Goal: Task Accomplishment & Management: Manage account settings

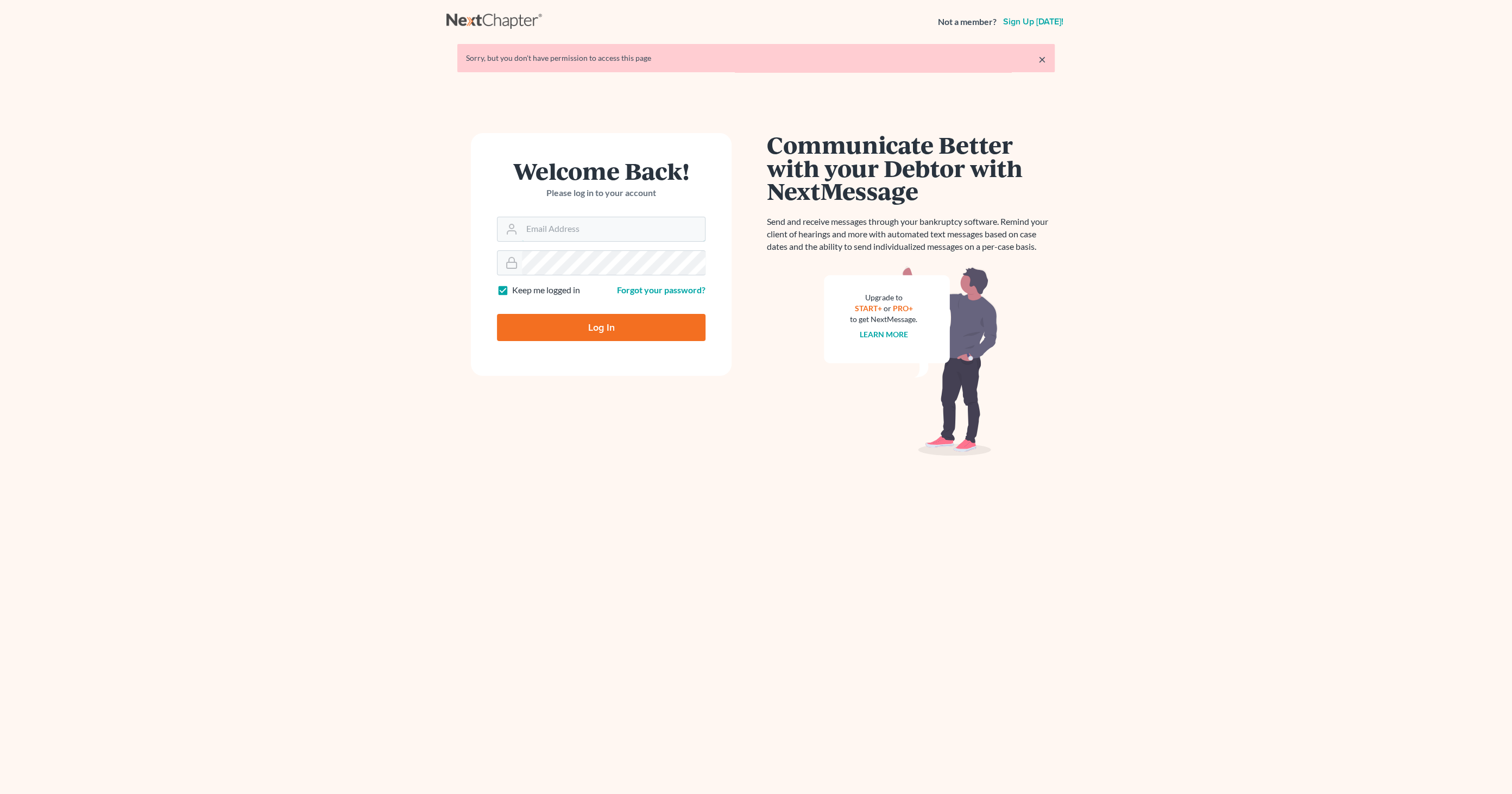
type input "[EMAIL_ADDRESS][DOMAIN_NAME]"
click at [597, 331] on input "Log In" at bounding box center [601, 327] width 208 height 27
type input "Thinking..."
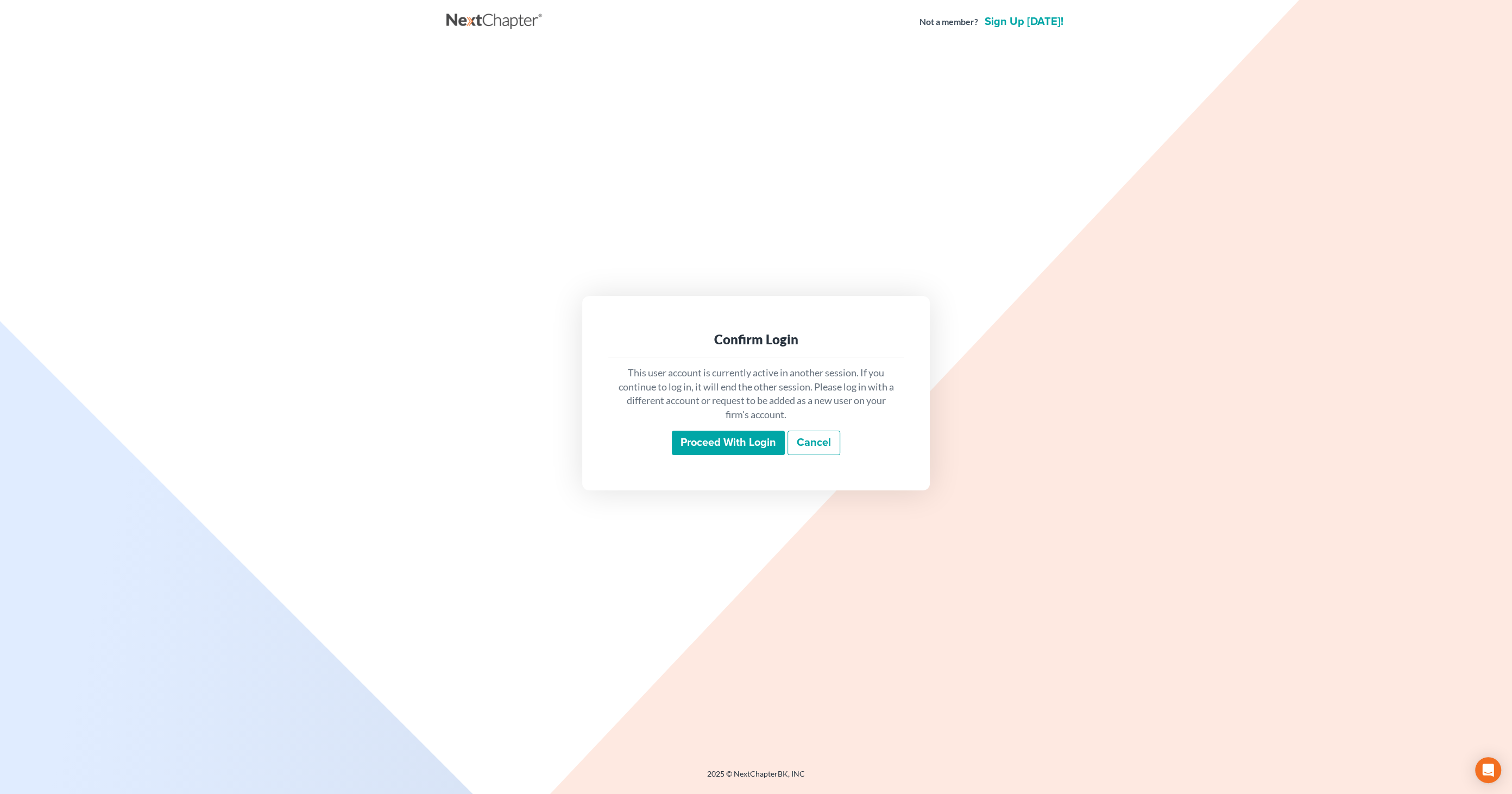
click at [756, 438] on input "Proceed with login" at bounding box center [728, 443] width 113 height 25
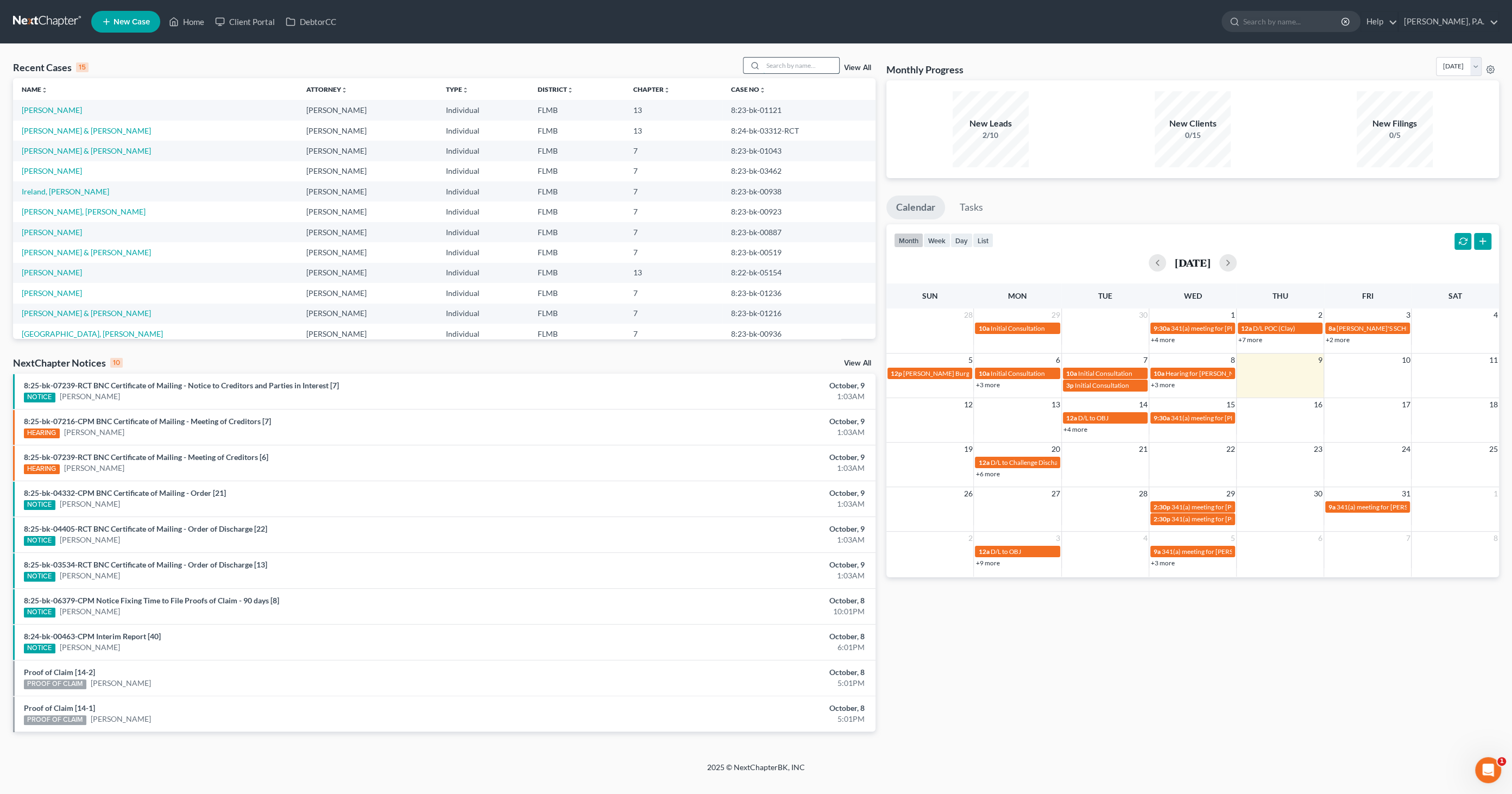
click at [780, 60] on input "search" at bounding box center [801, 66] width 76 height 16
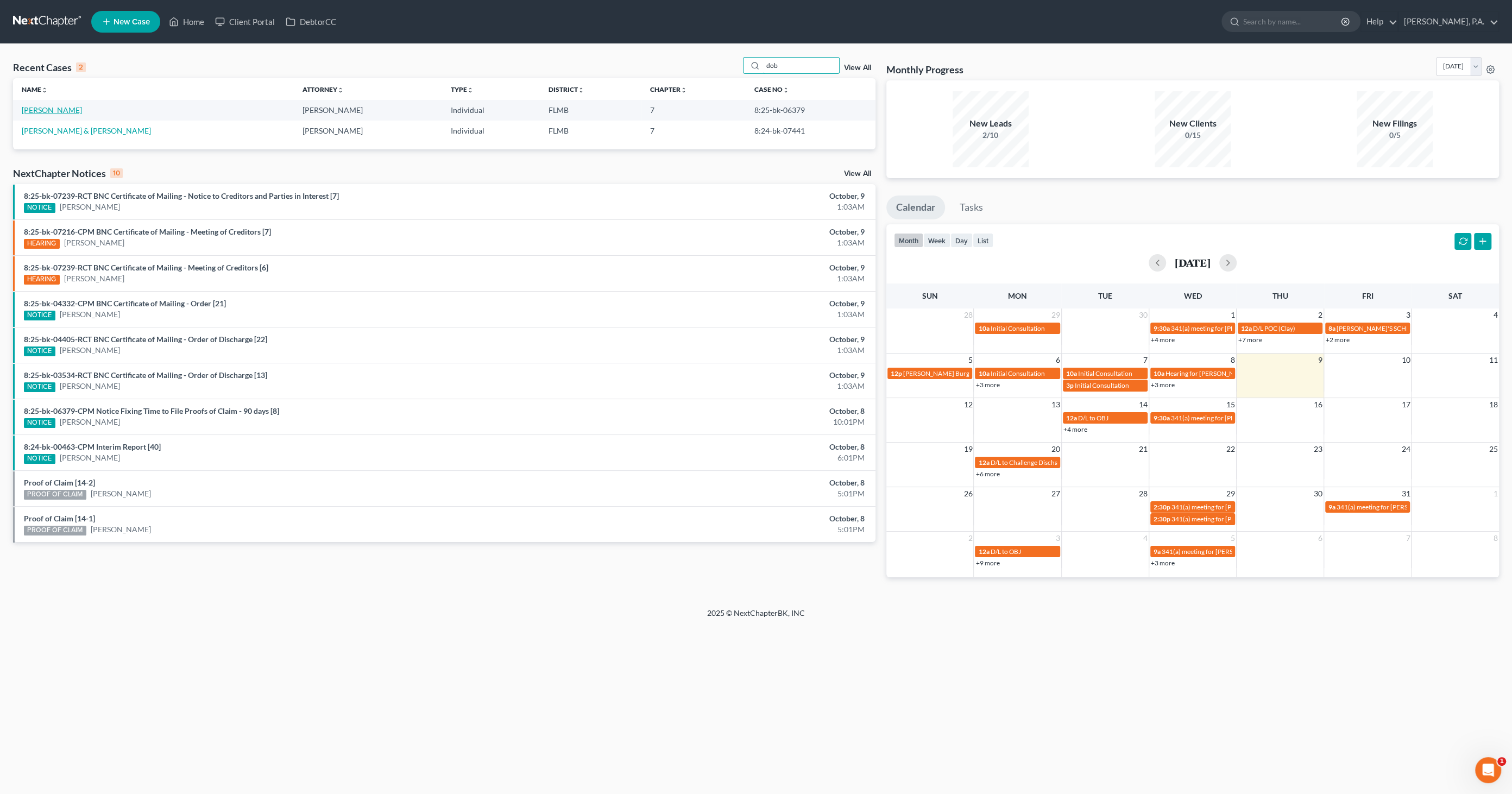
type input "dob"
click at [64, 111] on link "Dobson, Katherine" at bounding box center [52, 110] width 60 height 9
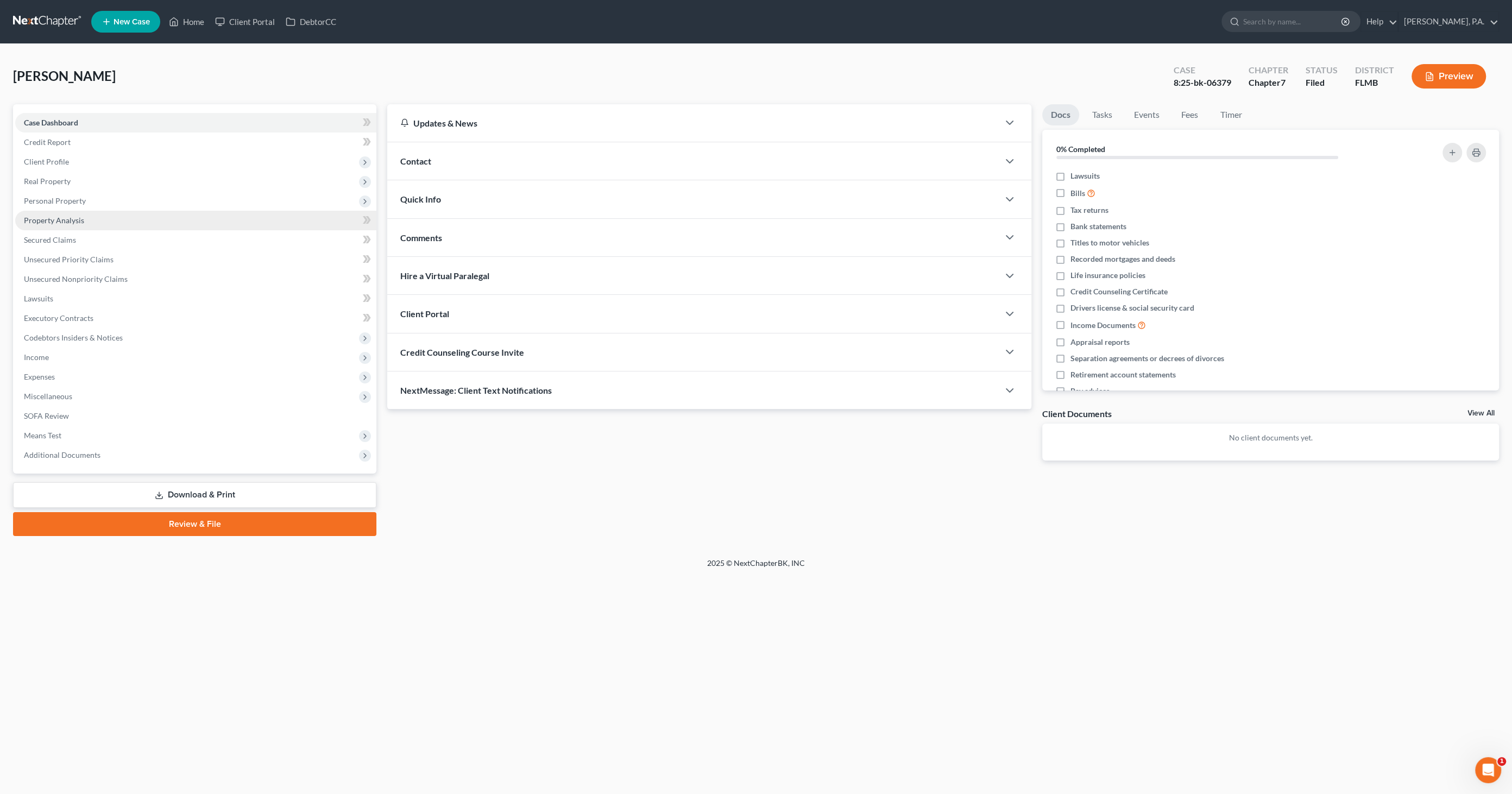
click at [58, 218] on span "Property Analysis" at bounding box center [54, 220] width 60 height 9
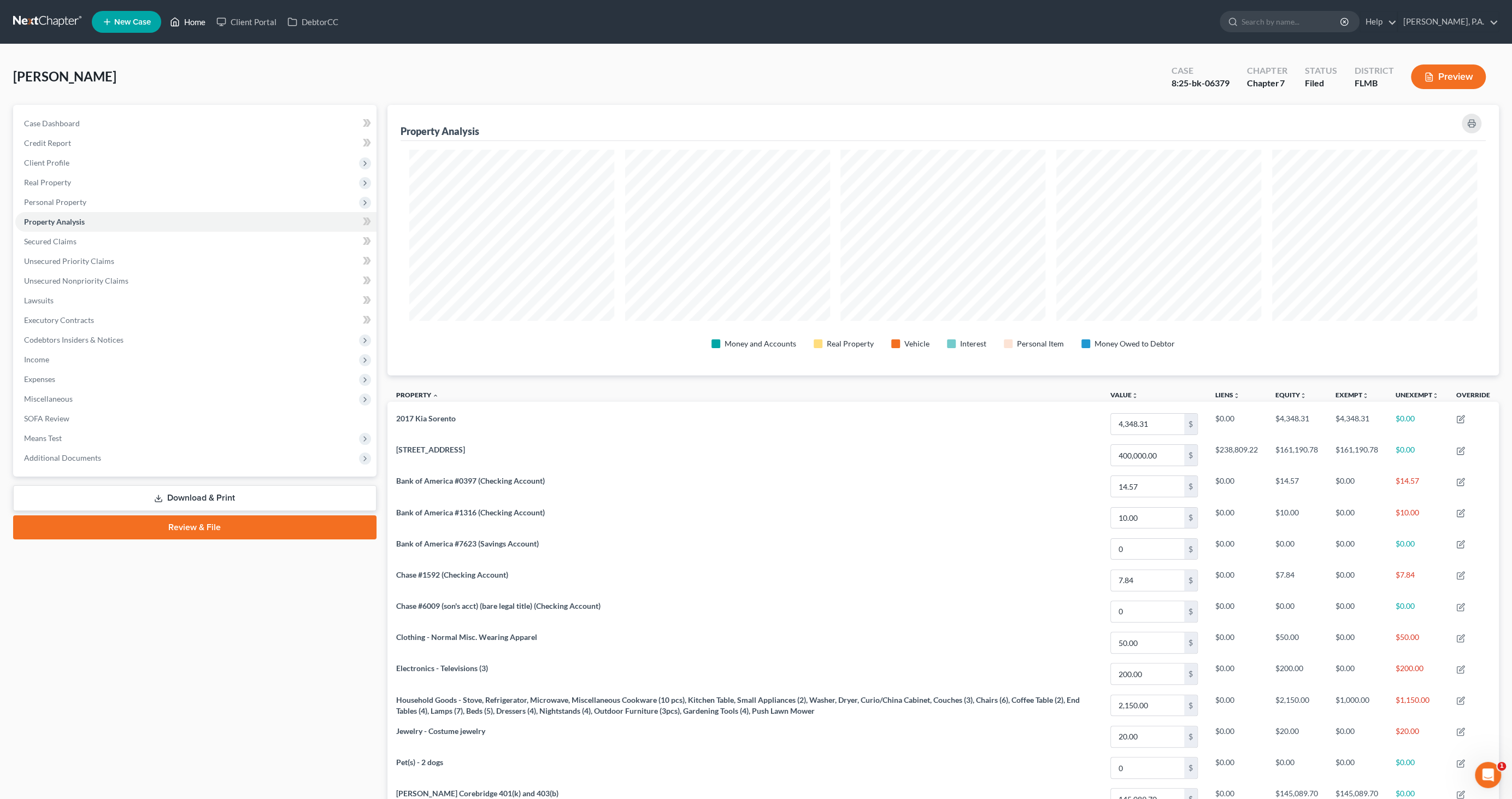
click at [194, 23] on link "Home" at bounding box center [188, 21] width 47 height 19
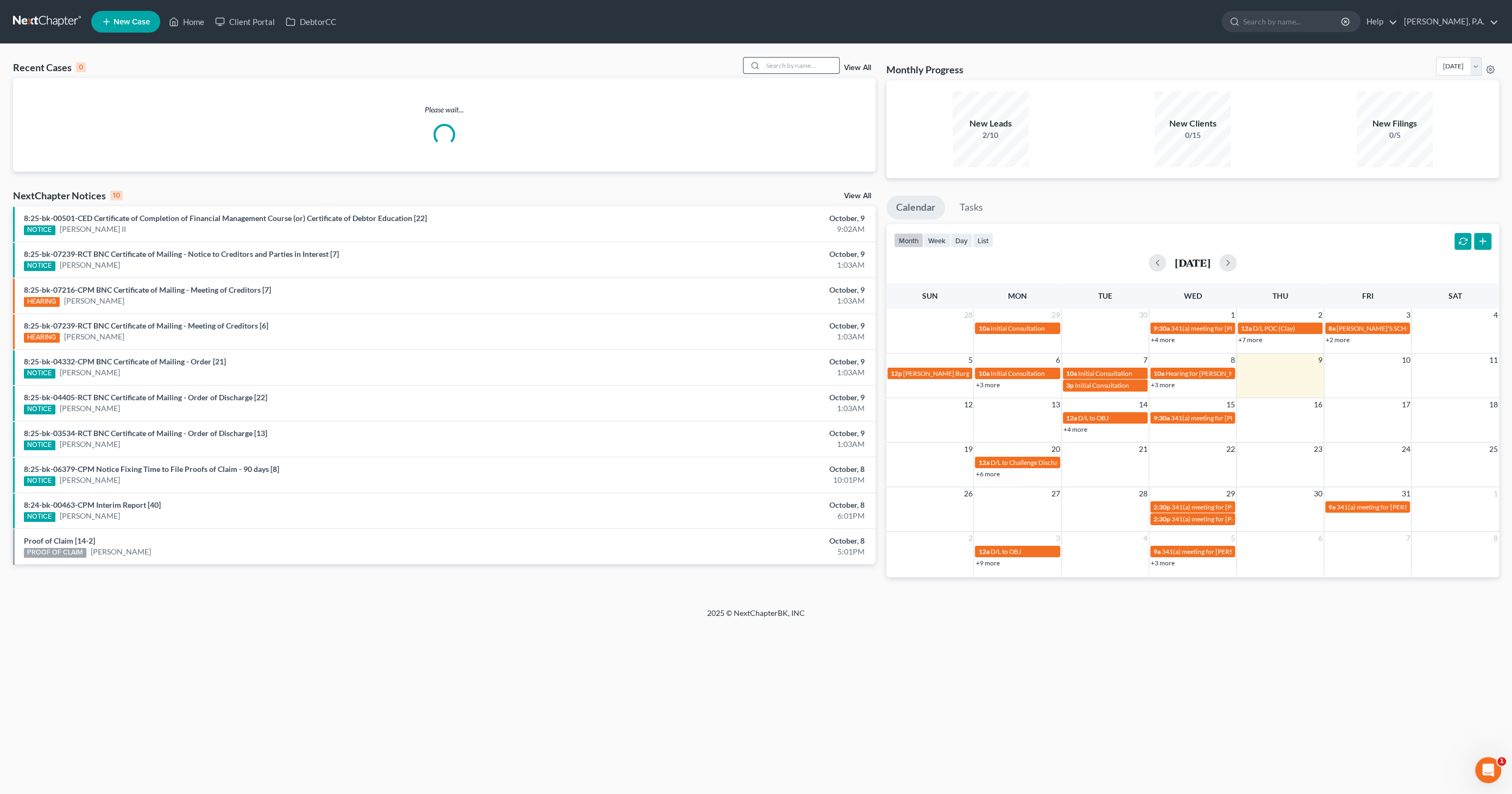
click at [797, 68] on input "search" at bounding box center [801, 66] width 76 height 16
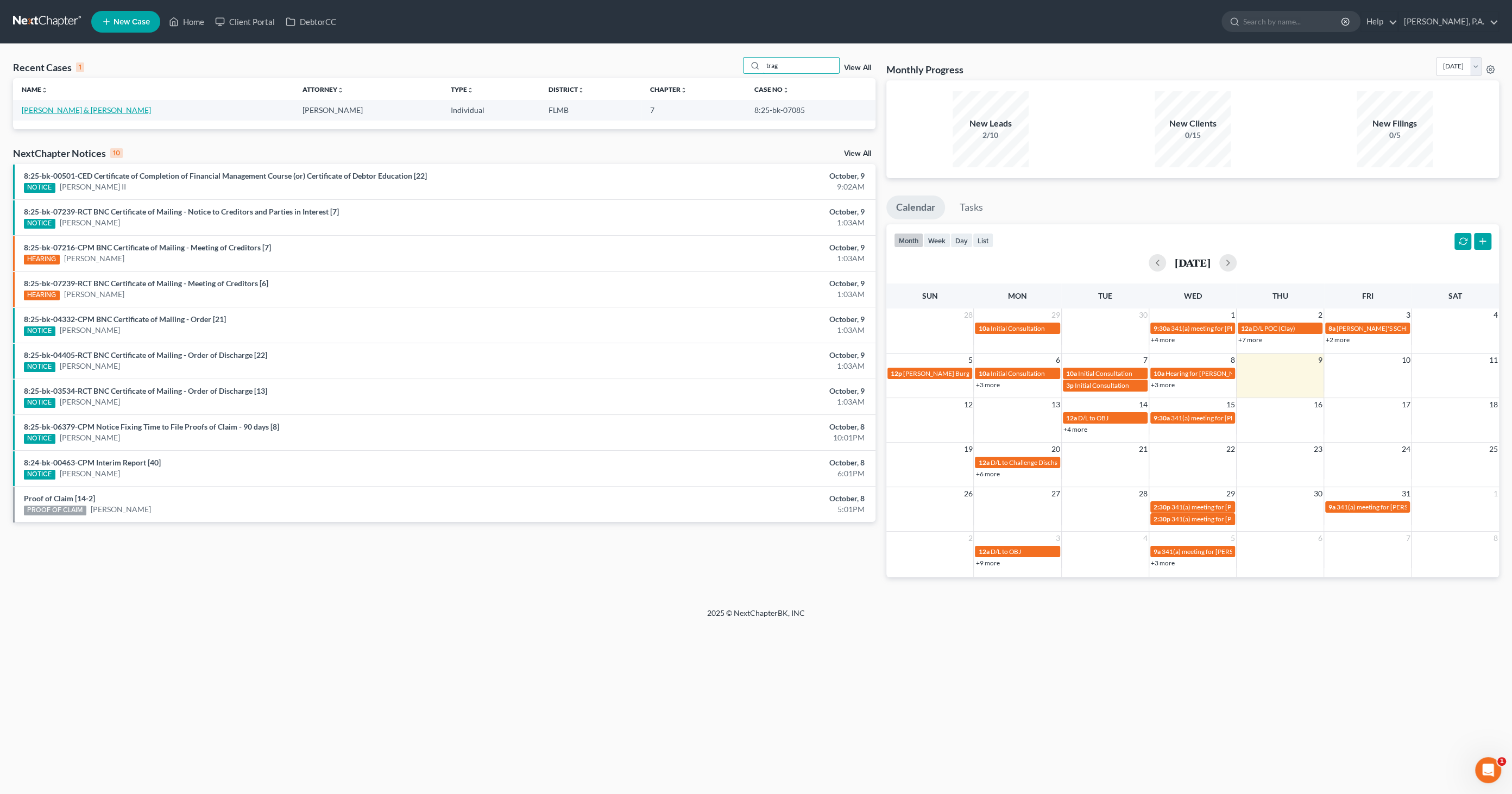
type input "trag"
click at [83, 109] on link "Trago, Thomas & Joan" at bounding box center [86, 110] width 129 height 9
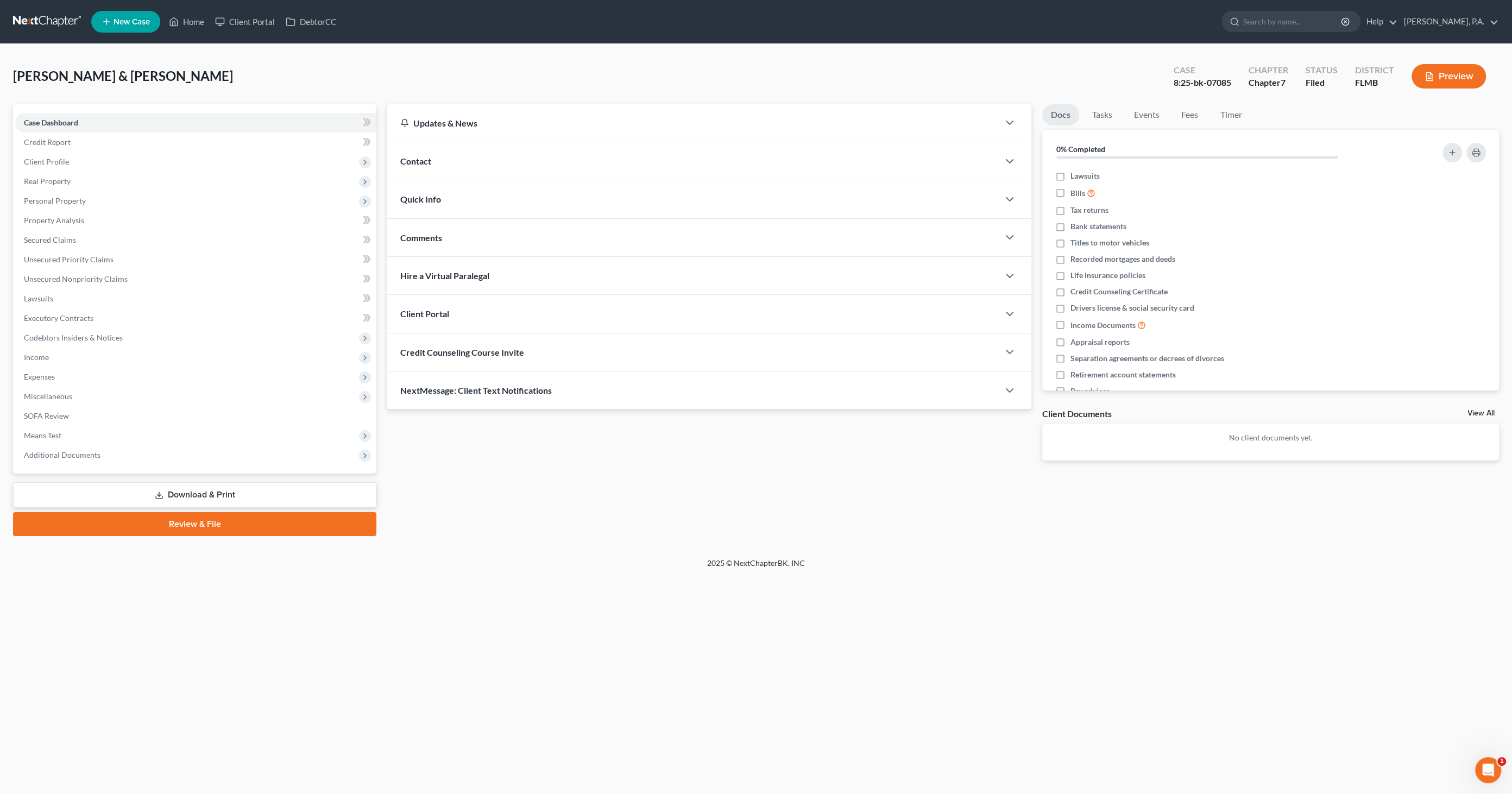
click at [226, 496] on link "Download & Print" at bounding box center [195, 495] width 364 height 25
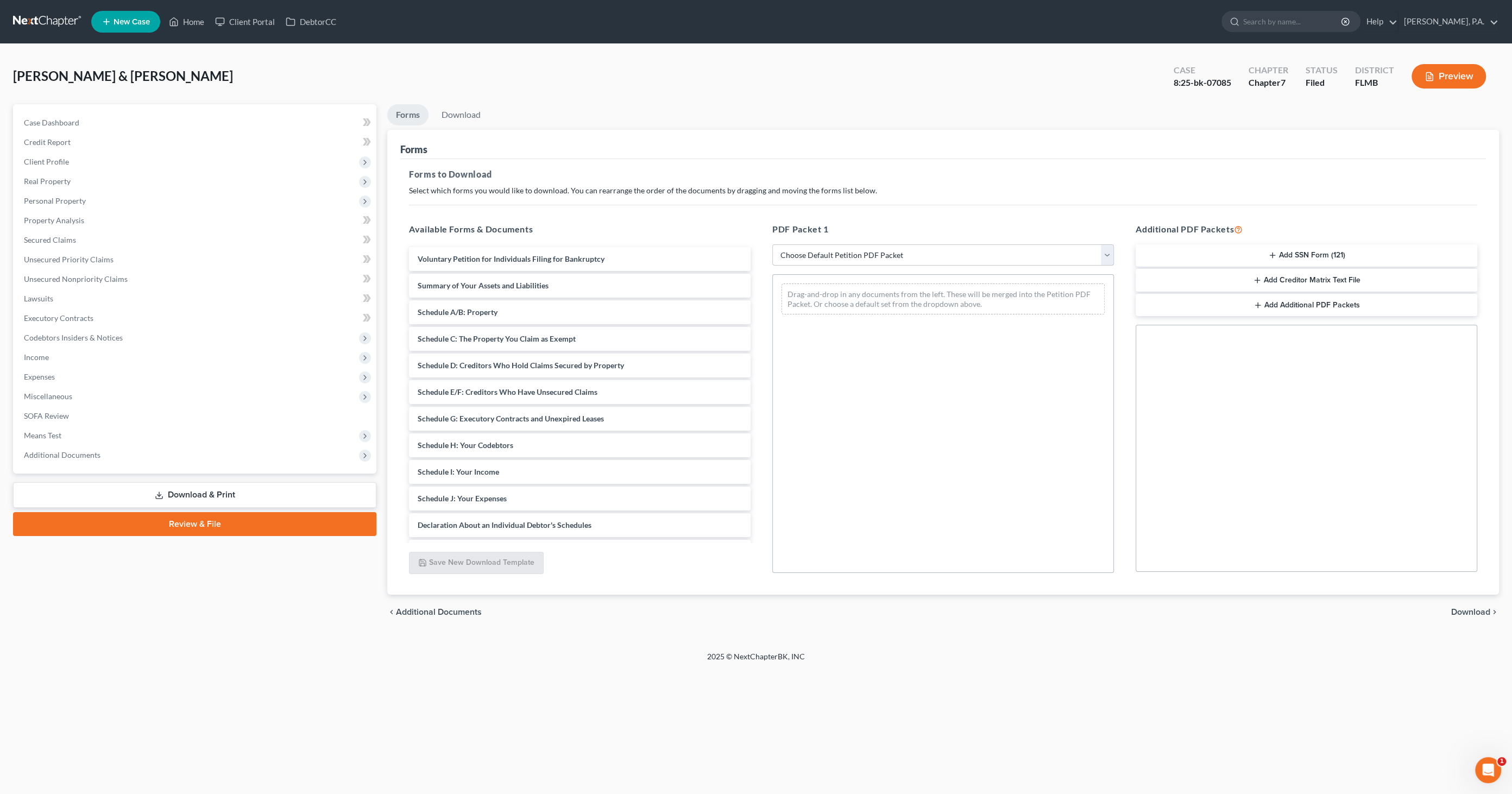
click at [847, 256] on select "Choose Default Petition PDF Packet Complete Bankruptcy Petition (all forms and …" at bounding box center [943, 255] width 342 height 22
select select "0"
click at [772, 244] on select "Choose Default Petition PDF Packet Complete Bankruptcy Petition (all forms and …" at bounding box center [943, 255] width 342 height 22
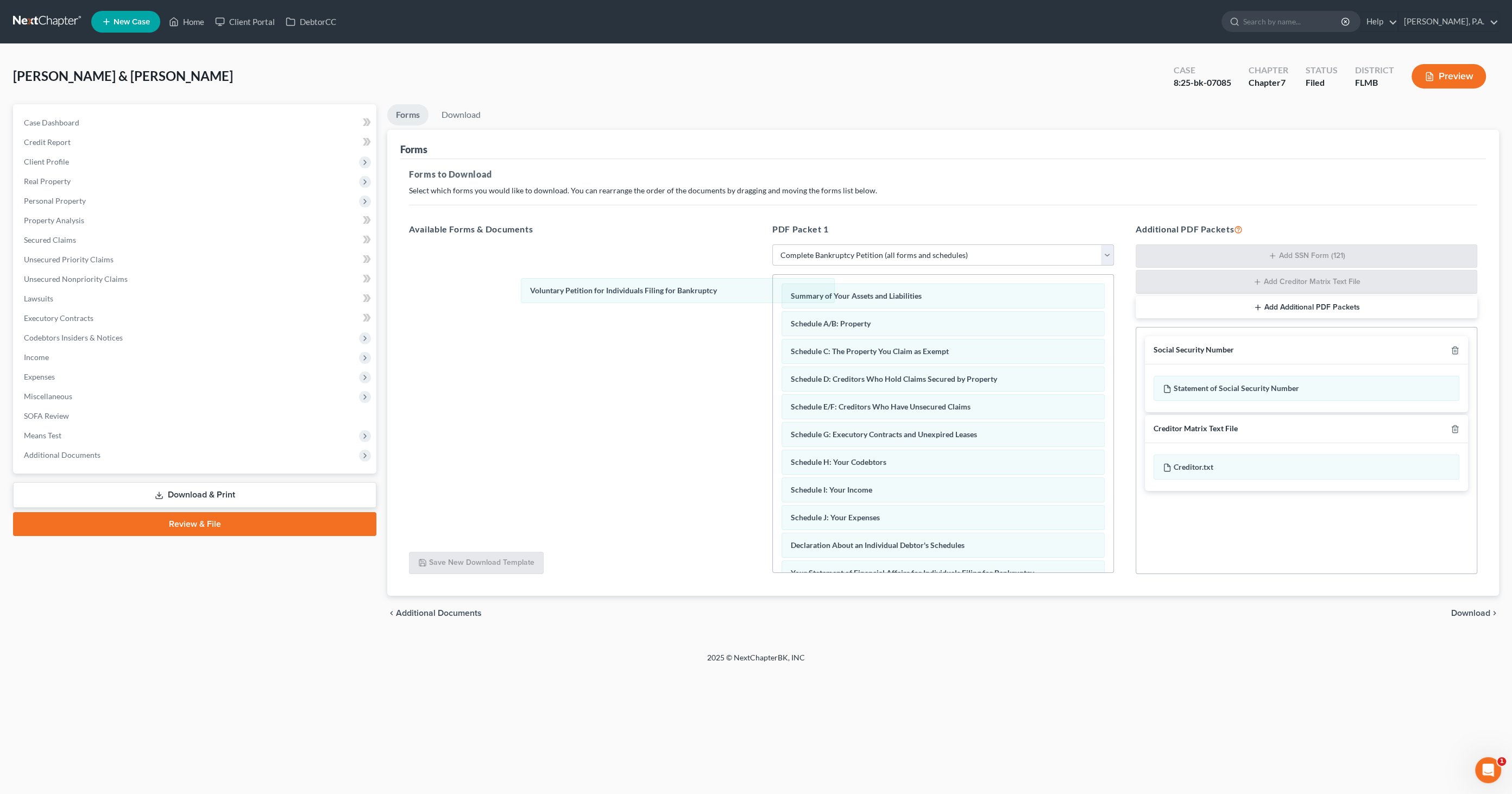
drag, startPoint x: 818, startPoint y: 296, endPoint x: 495, endPoint y: 288, distance: 323.1
click at [773, 288] on div "Voluntary Petition for Individuals Filing for Bankruptcy Voluntary Petition for…" at bounding box center [943, 534] width 340 height 519
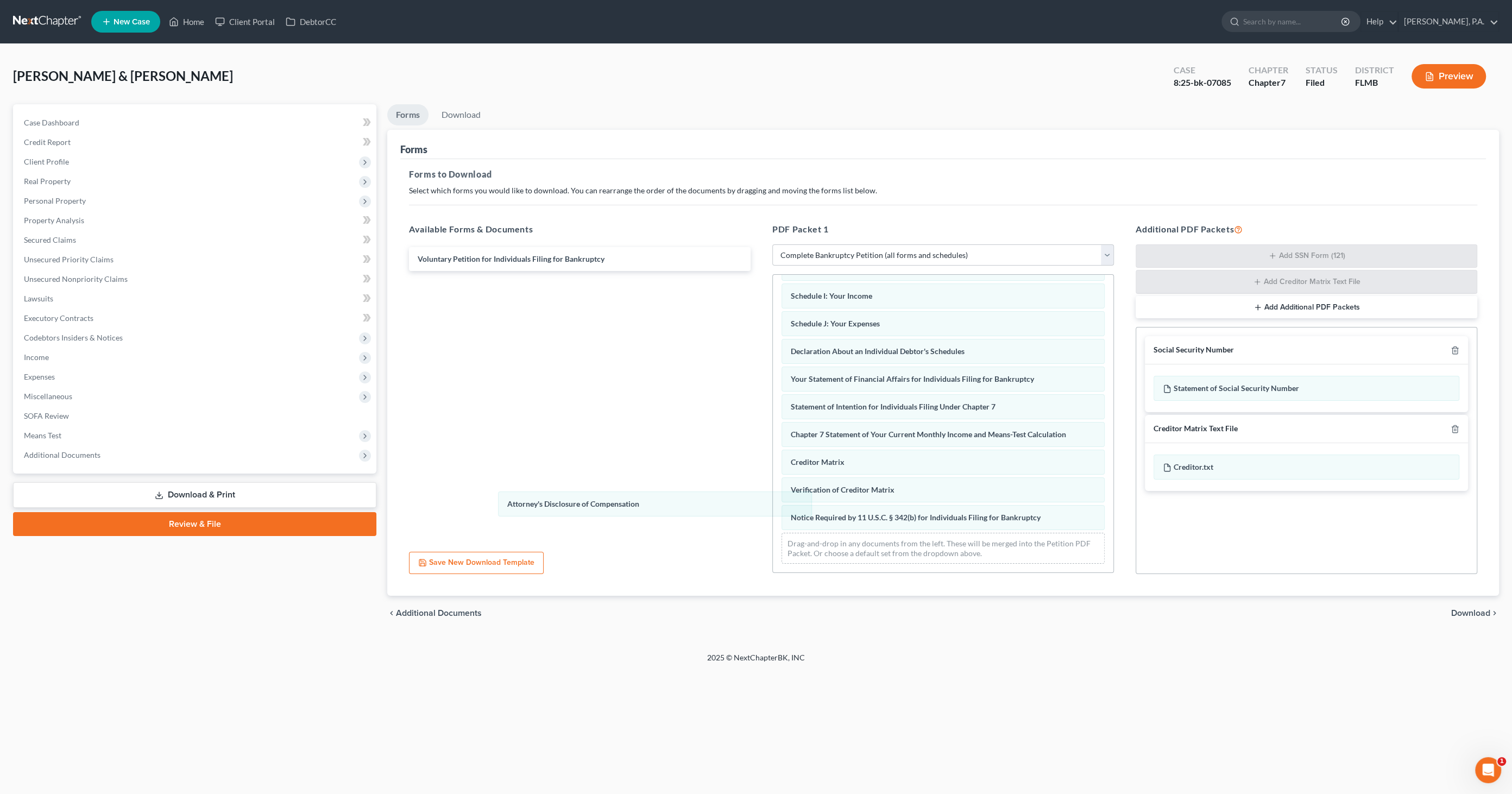
scroll to position [188, 0]
drag, startPoint x: 847, startPoint y: 518, endPoint x: 643, endPoint y: 500, distance: 204.8
click at [773, 502] on div "Attorney's Disclosure of Compensation Summary of Your Assets and Liabilities Sc…" at bounding box center [943, 332] width 340 height 492
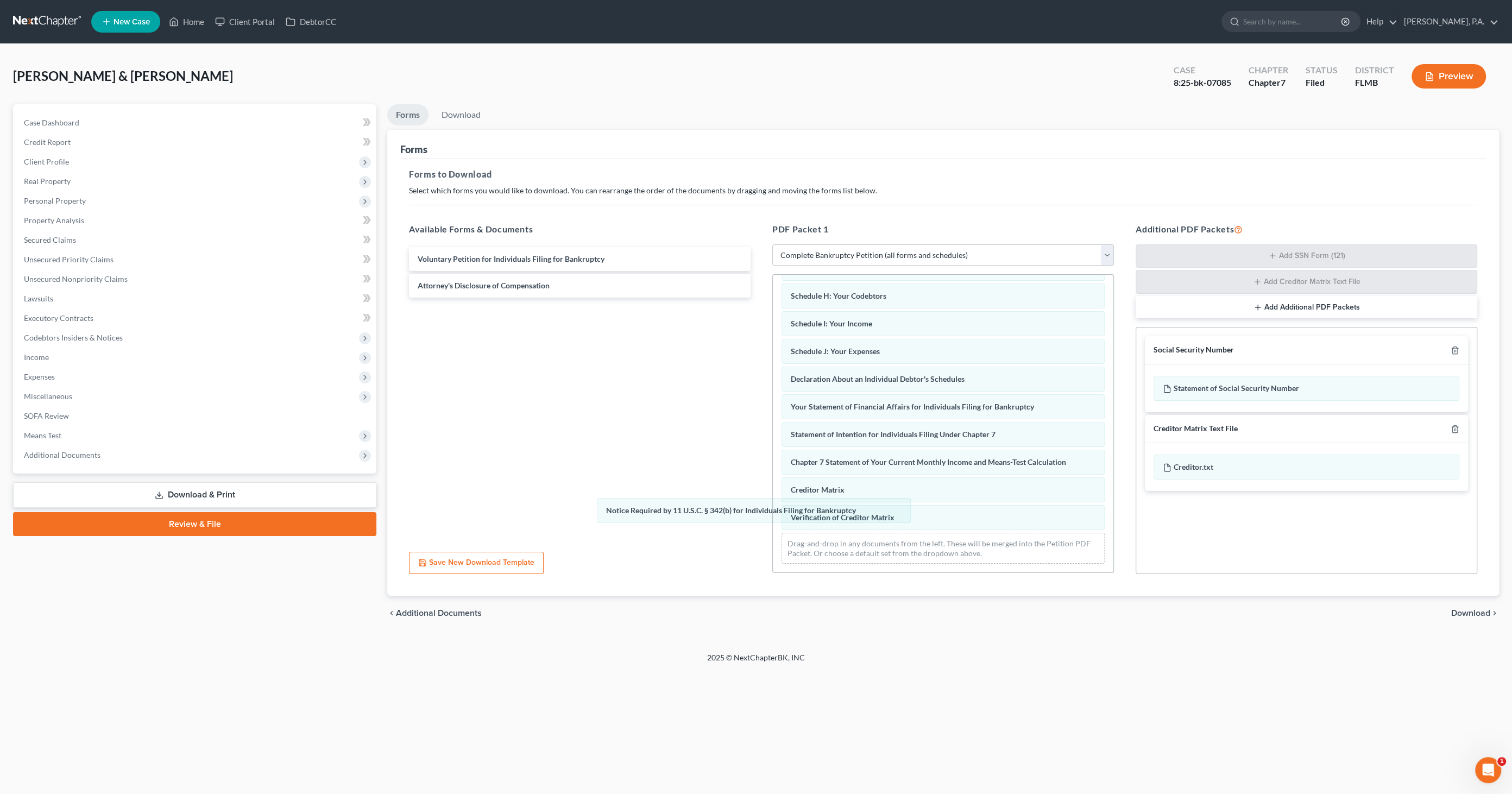
scroll to position [161, 0]
drag, startPoint x: 834, startPoint y: 521, endPoint x: 632, endPoint y: 511, distance: 202.2
click at [773, 513] on div "Notice Required by 11 U.S.C. § 342(b) for Individuals Filing for Bankruptcy Sum…" at bounding box center [943, 345] width 340 height 464
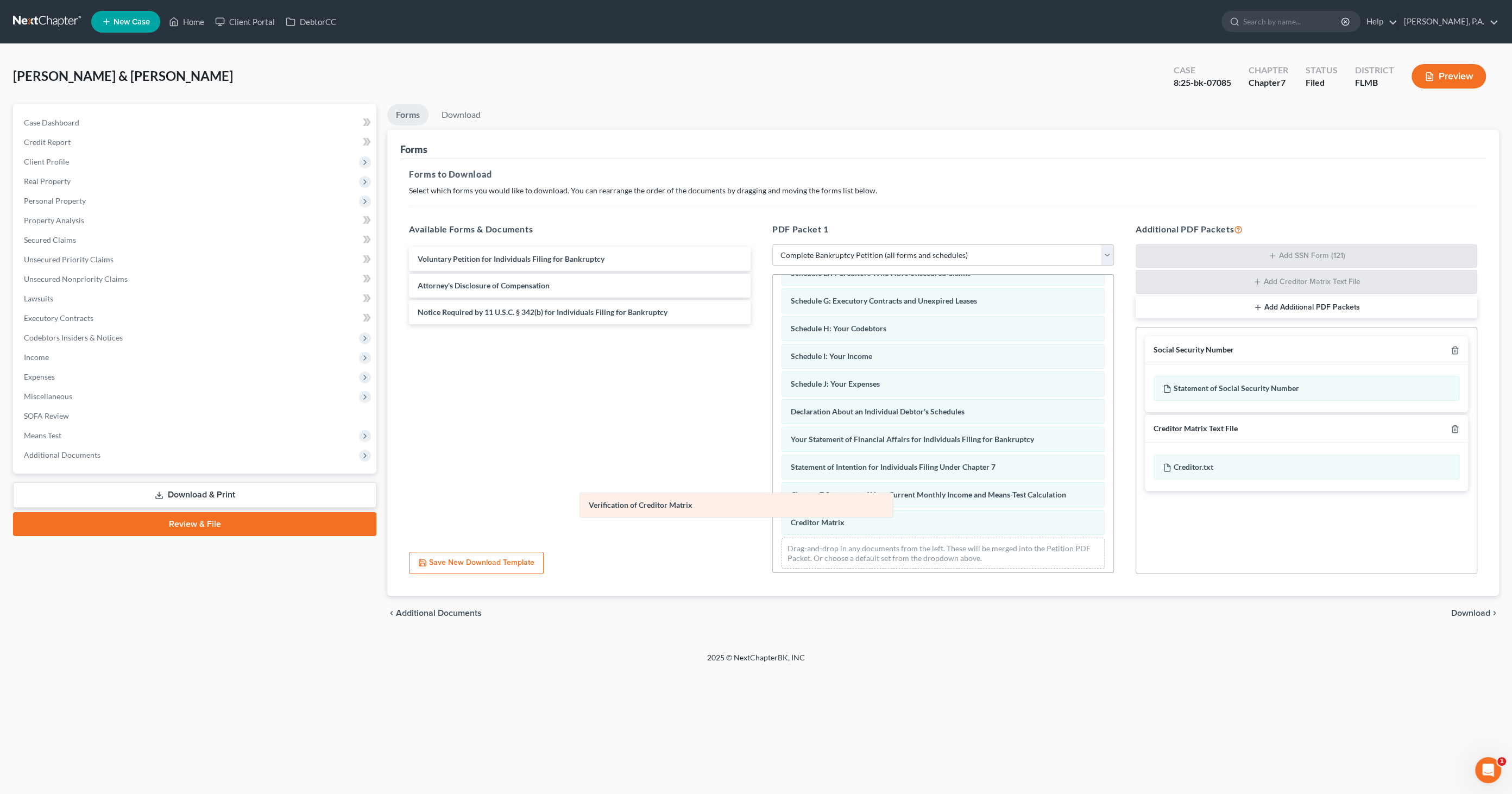
drag, startPoint x: 807, startPoint y: 523, endPoint x: 606, endPoint y: 511, distance: 201.4
click at [773, 511] on div "Verification of Creditor Matrix Summary of Your Assets and Liabilities Schedule…" at bounding box center [943, 359] width 340 height 436
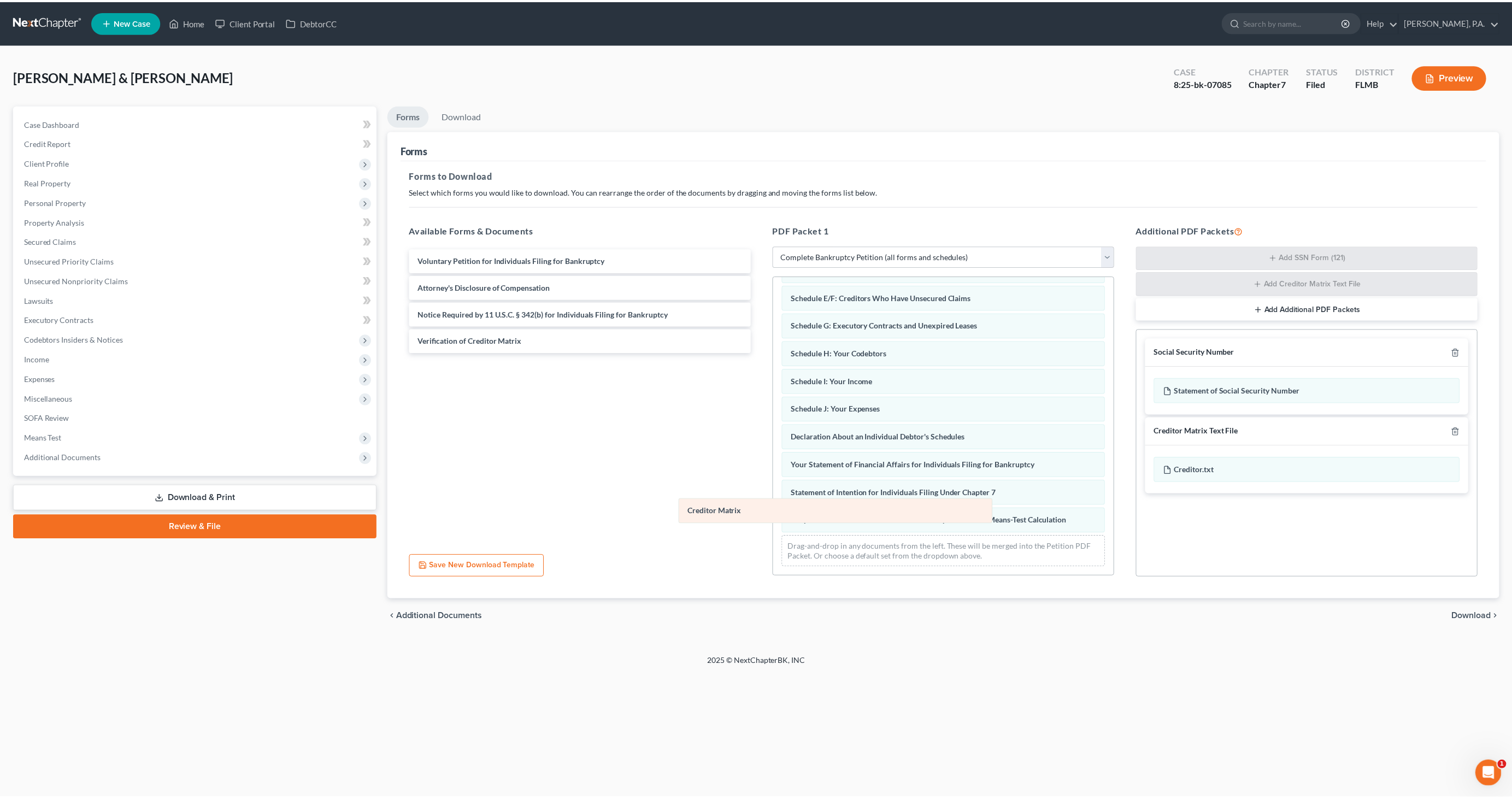
scroll to position [107, 0]
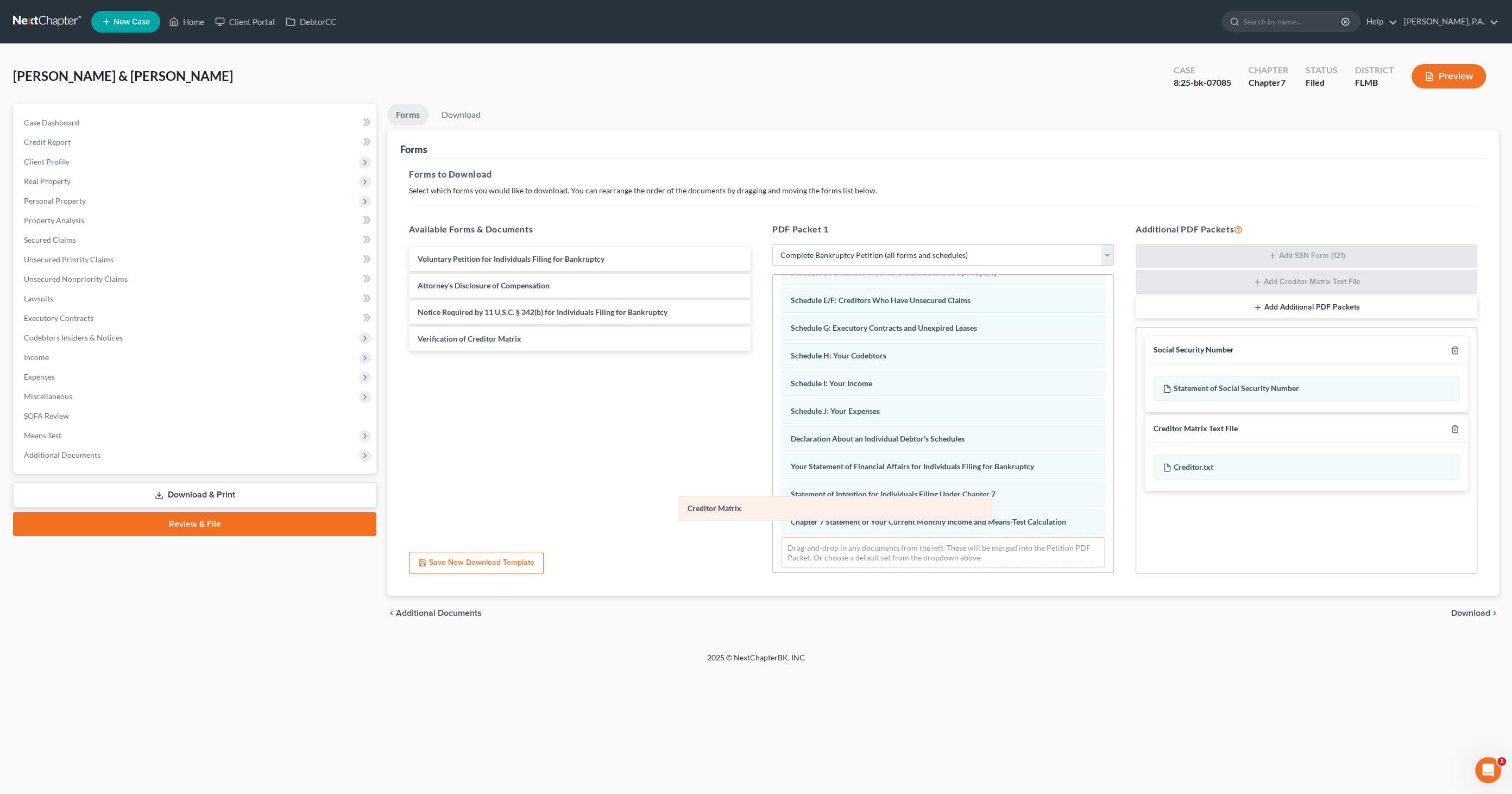
drag, startPoint x: 797, startPoint y: 518, endPoint x: 496, endPoint y: 487, distance: 302.6
click at [773, 487] on div "Creditor Matrix Summary of Your Assets and Liabilities Schedule A/B: Property S…" at bounding box center [943, 373] width 340 height 409
click at [1475, 612] on span "Download" at bounding box center [1471, 613] width 39 height 9
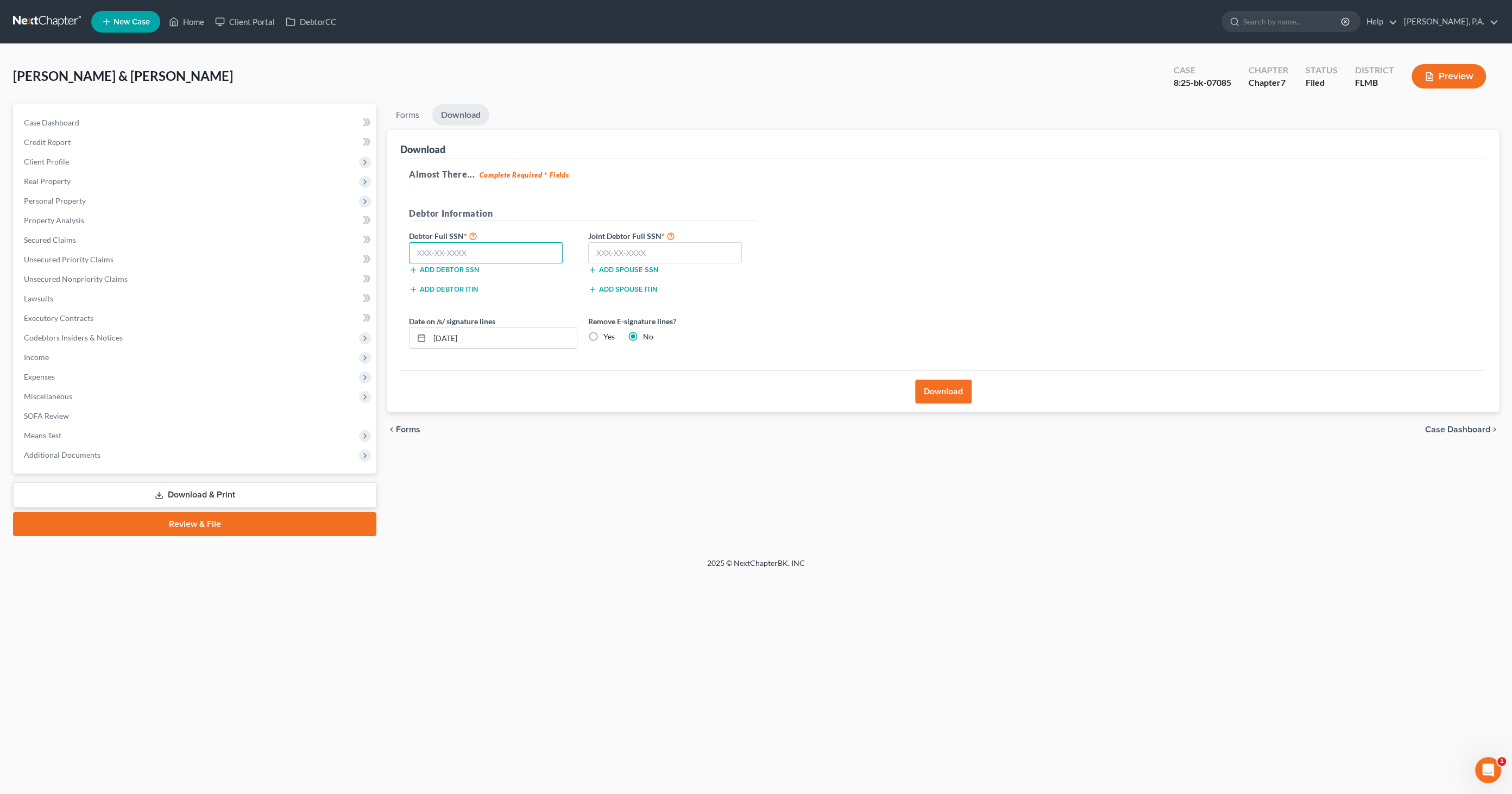
click at [433, 251] on input "text" at bounding box center [486, 253] width 154 height 22
type input "277-40-3600"
click at [626, 251] on input "text" at bounding box center [665, 253] width 154 height 22
type input "285-40-3239"
click at [604, 337] on label "Yes" at bounding box center [609, 336] width 11 height 11
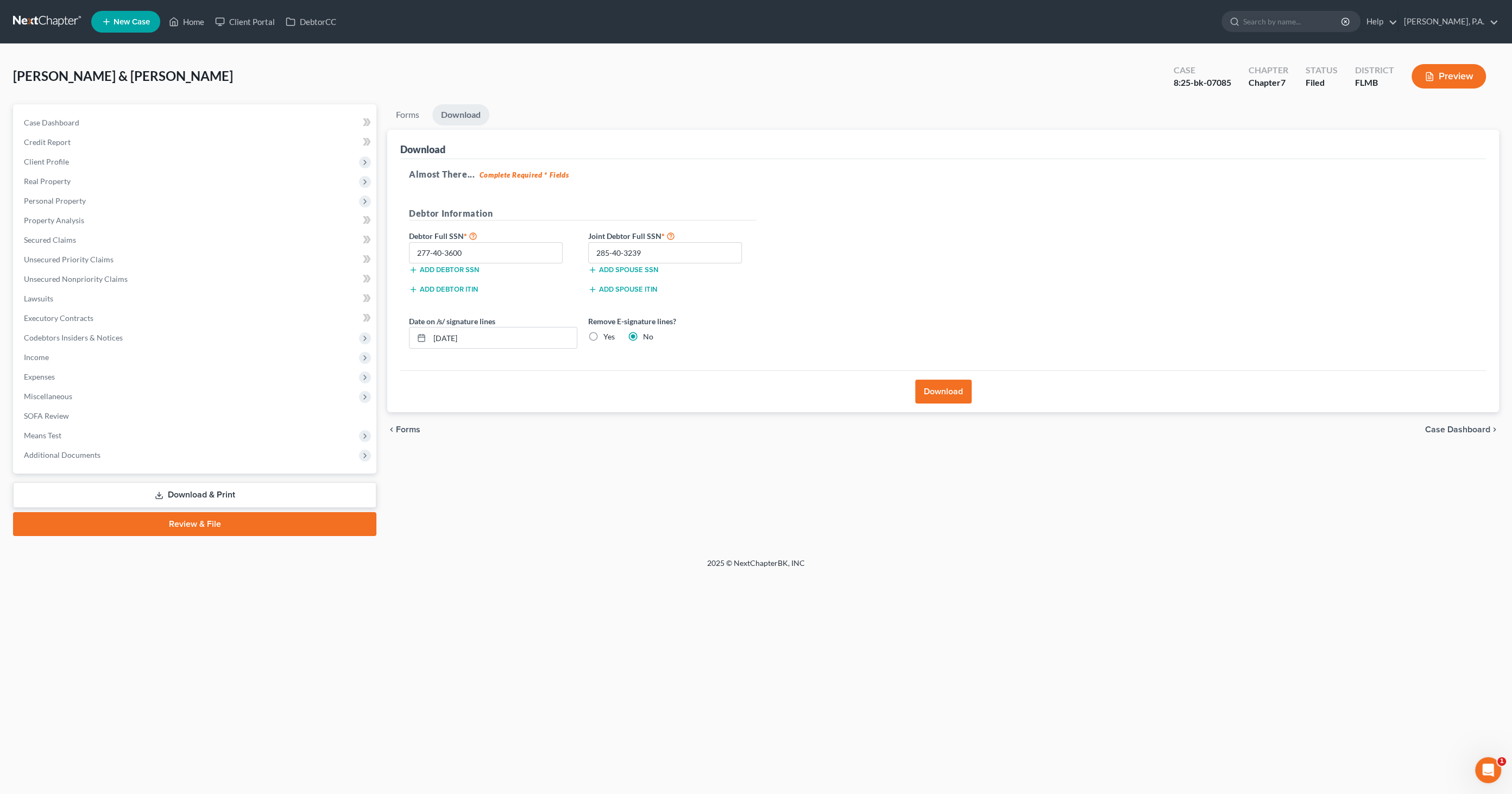
click at [608, 337] on input "Yes" at bounding box center [611, 334] width 7 height 7
radio input "true"
radio input "false"
click at [930, 395] on button "Download" at bounding box center [943, 391] width 56 height 24
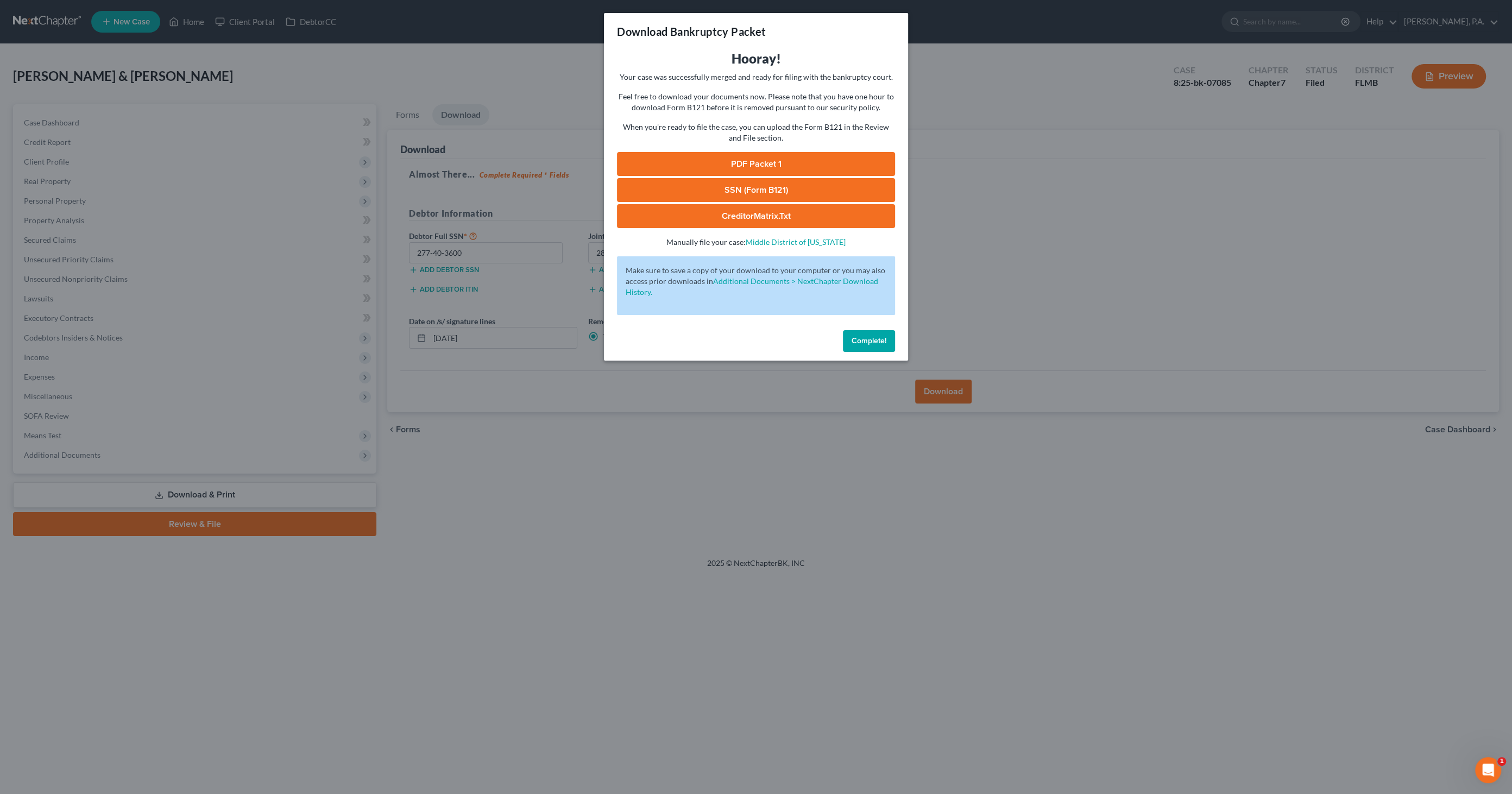
click at [732, 156] on link "PDF Packet 1" at bounding box center [756, 164] width 278 height 24
click at [876, 342] on span "Complete!" at bounding box center [869, 341] width 34 height 9
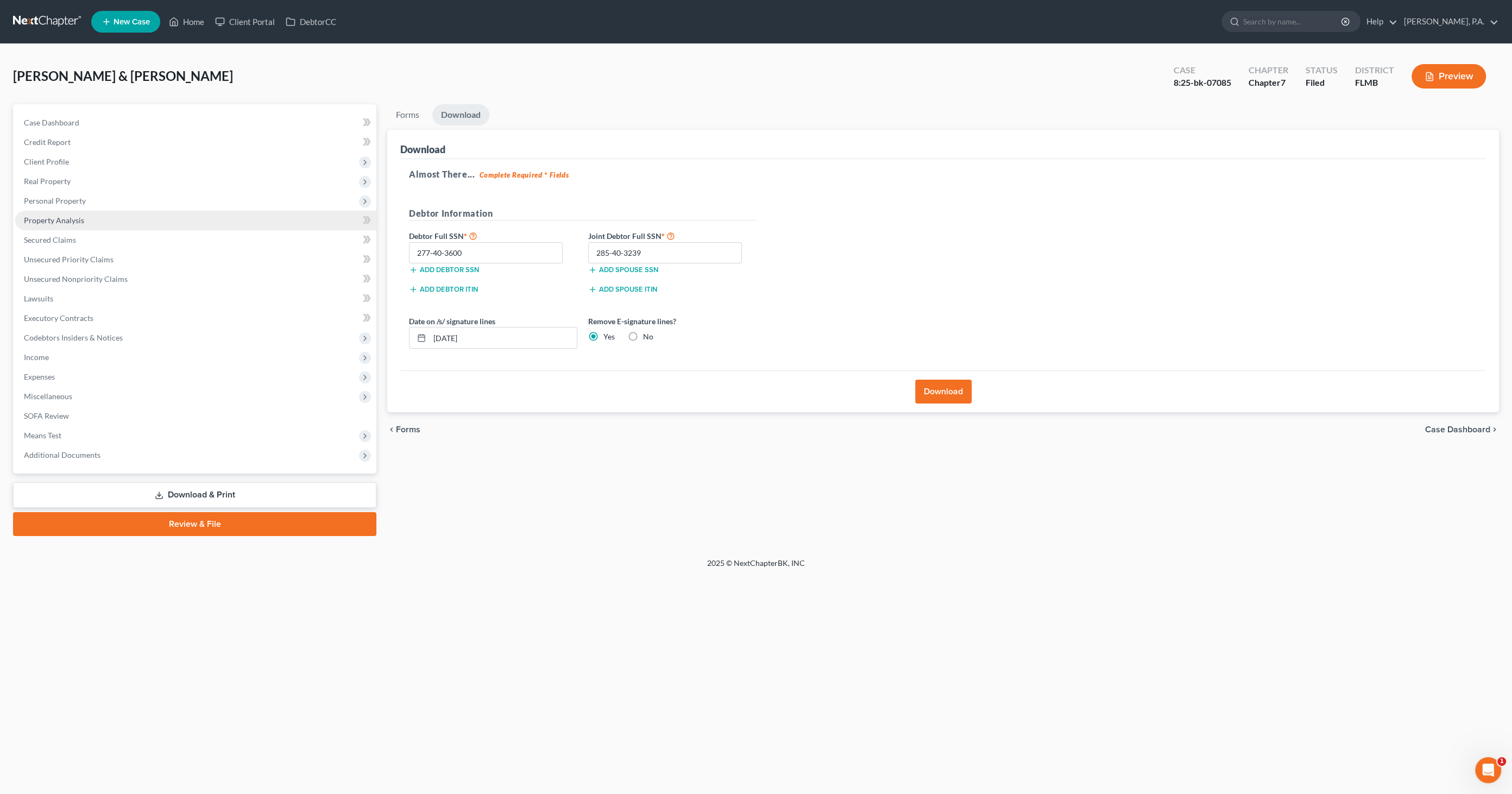
click at [62, 218] on span "Property Analysis" at bounding box center [54, 220] width 60 height 9
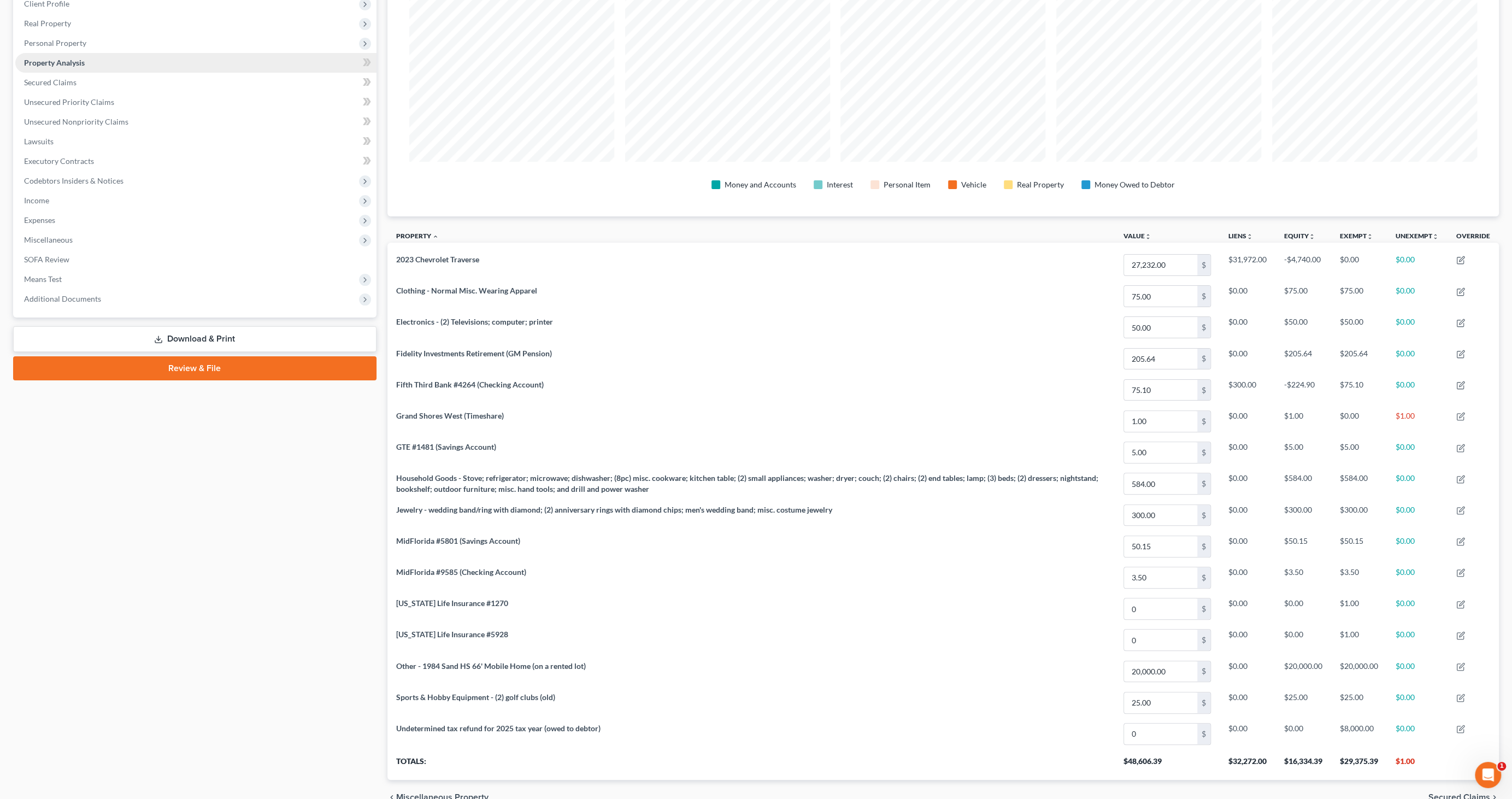
scroll to position [89, 0]
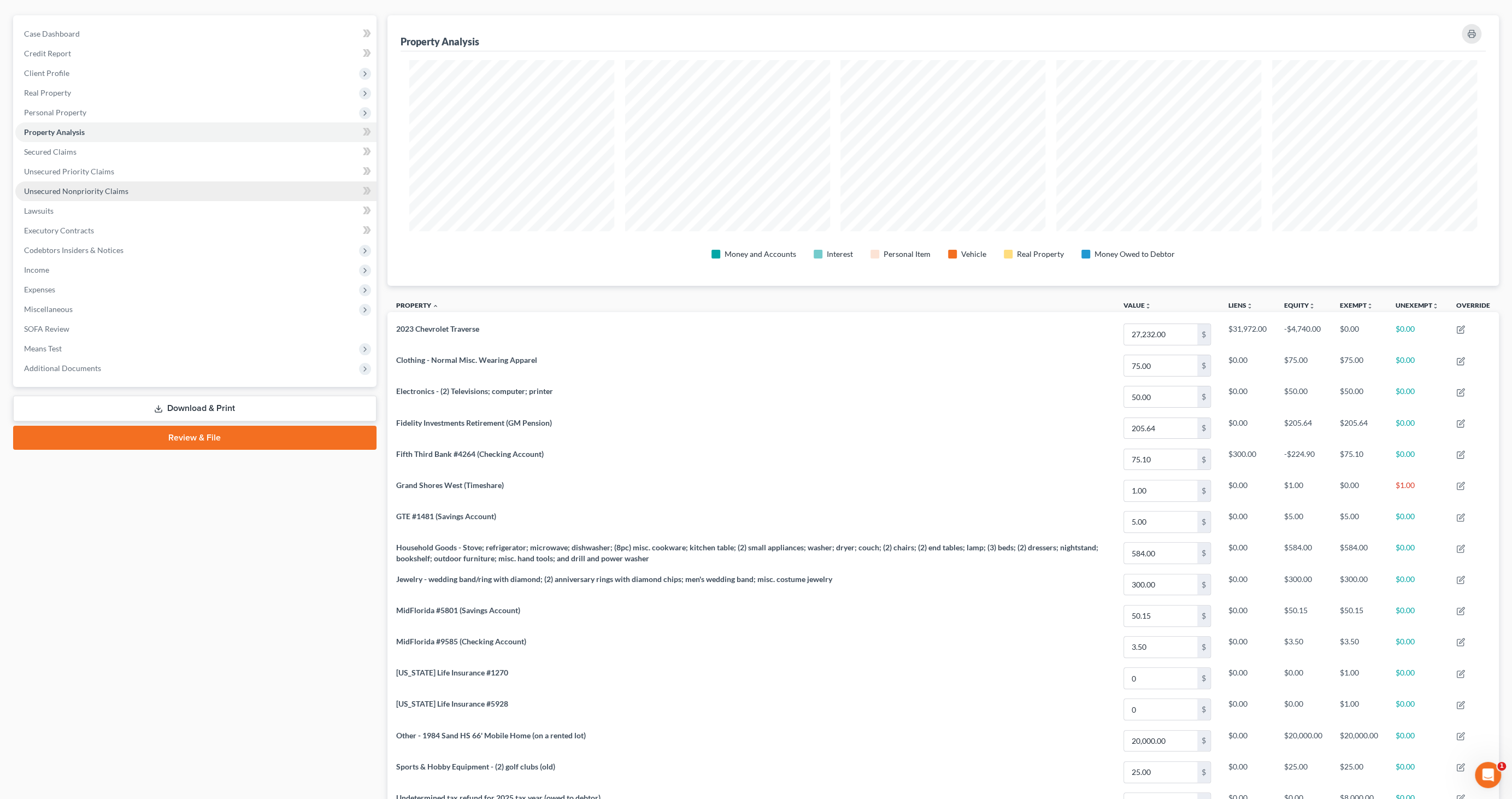
click at [86, 192] on span "Unsecured Nonpriority Claims" at bounding box center [76, 191] width 104 height 9
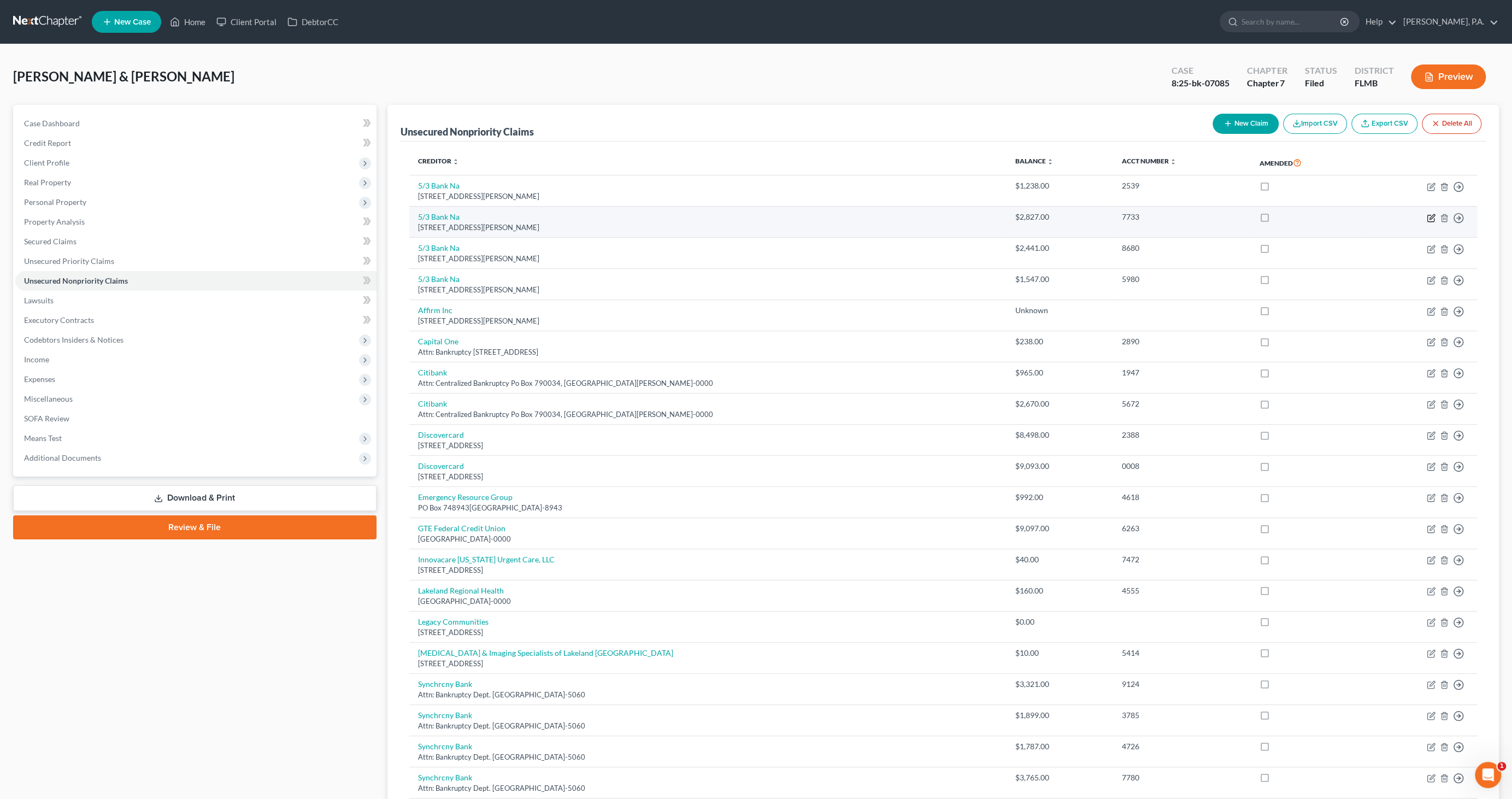
click at [1431, 217] on icon "button" at bounding box center [1431, 218] width 9 height 9
select select "36"
select select "2"
select select "0"
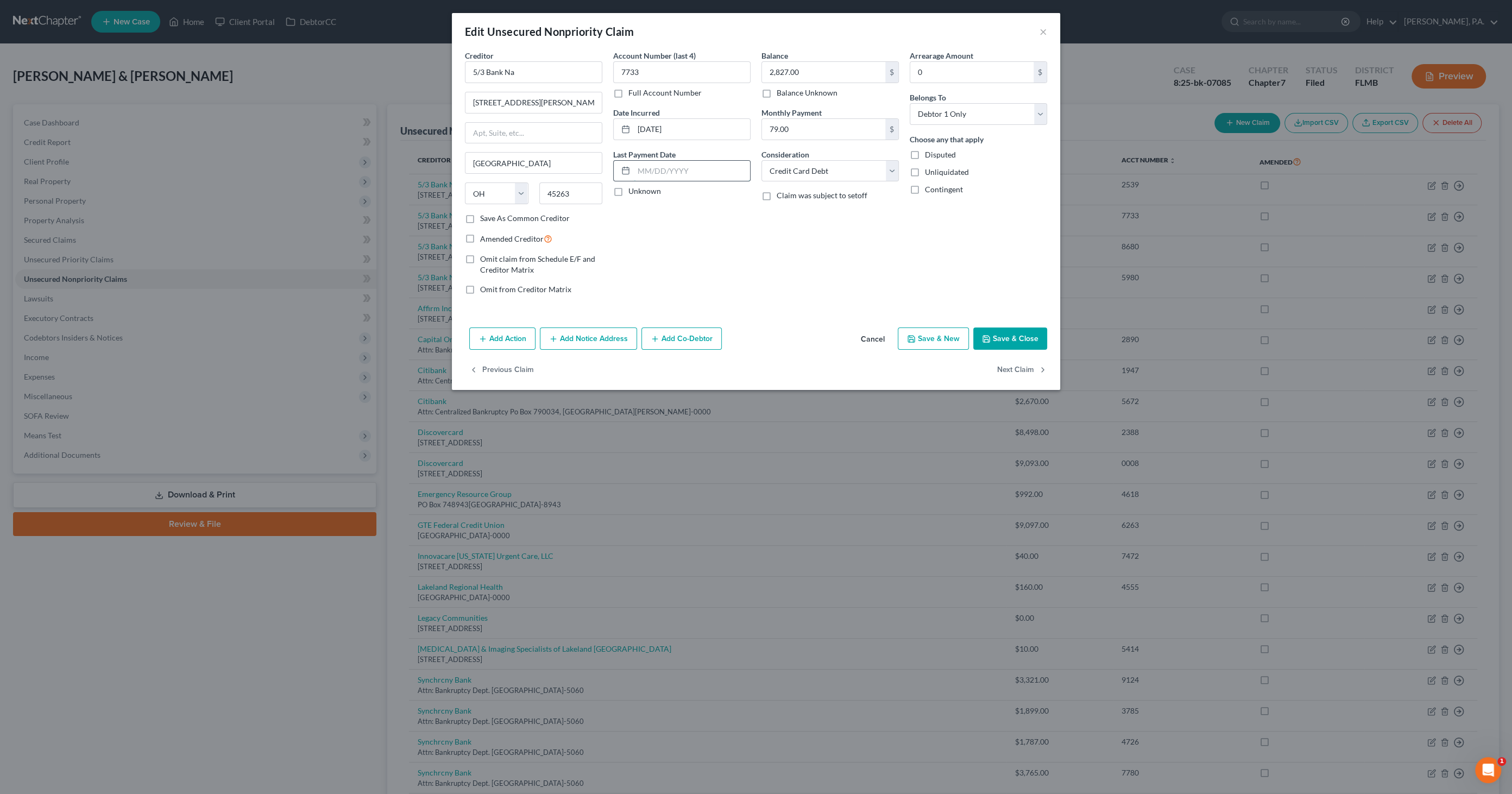
click at [673, 172] on input "text" at bounding box center [691, 170] width 116 height 21
type input "09/18/2025"
click at [661, 235] on button "Add Additional Payment Date" at bounding box center [677, 231] width 111 height 9
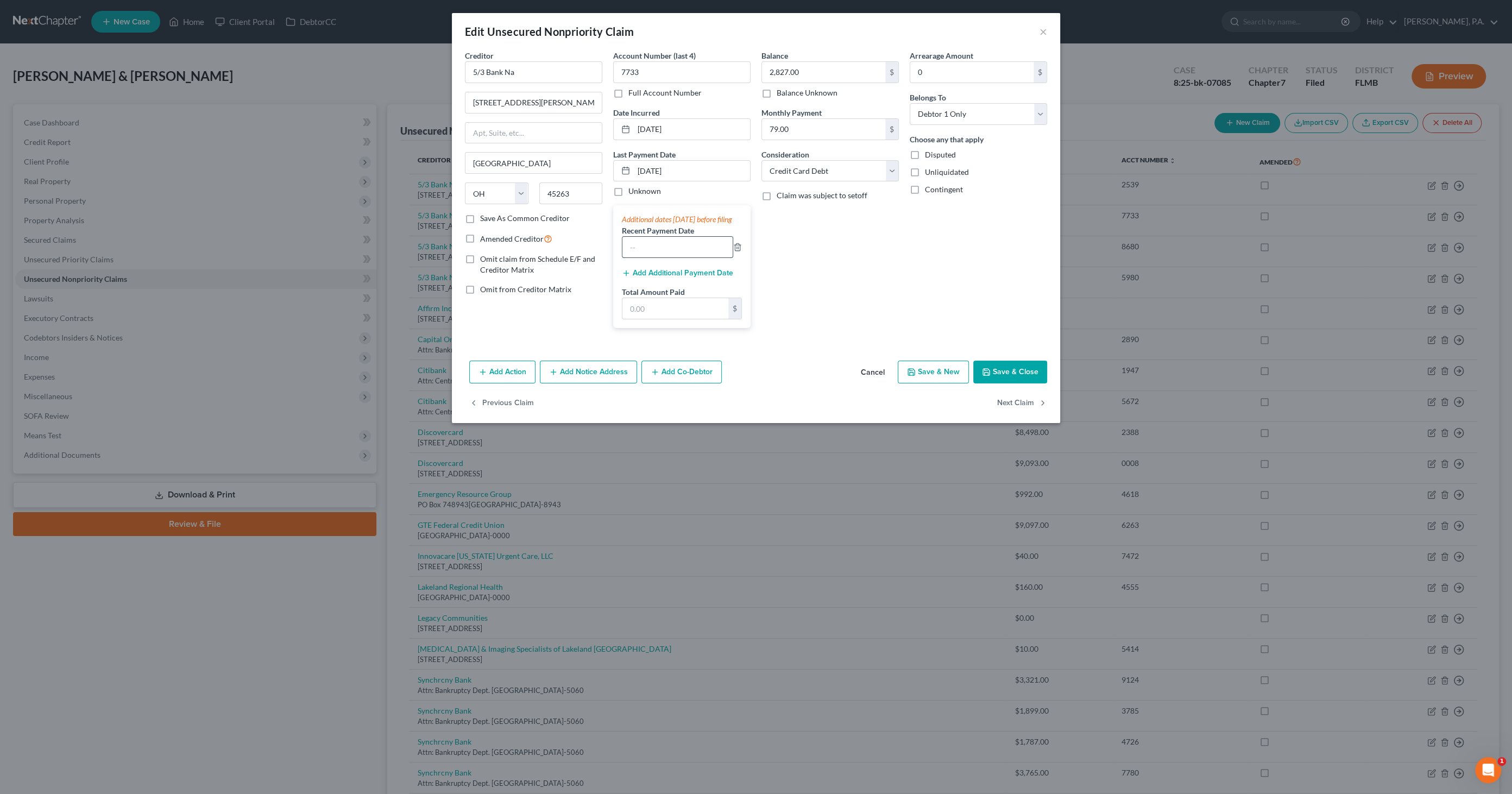
click at [661, 257] on input "text" at bounding box center [677, 247] width 110 height 21
type input "08/18/2025"
click at [681, 277] on button "Add Additional Payment Date" at bounding box center [677, 273] width 111 height 9
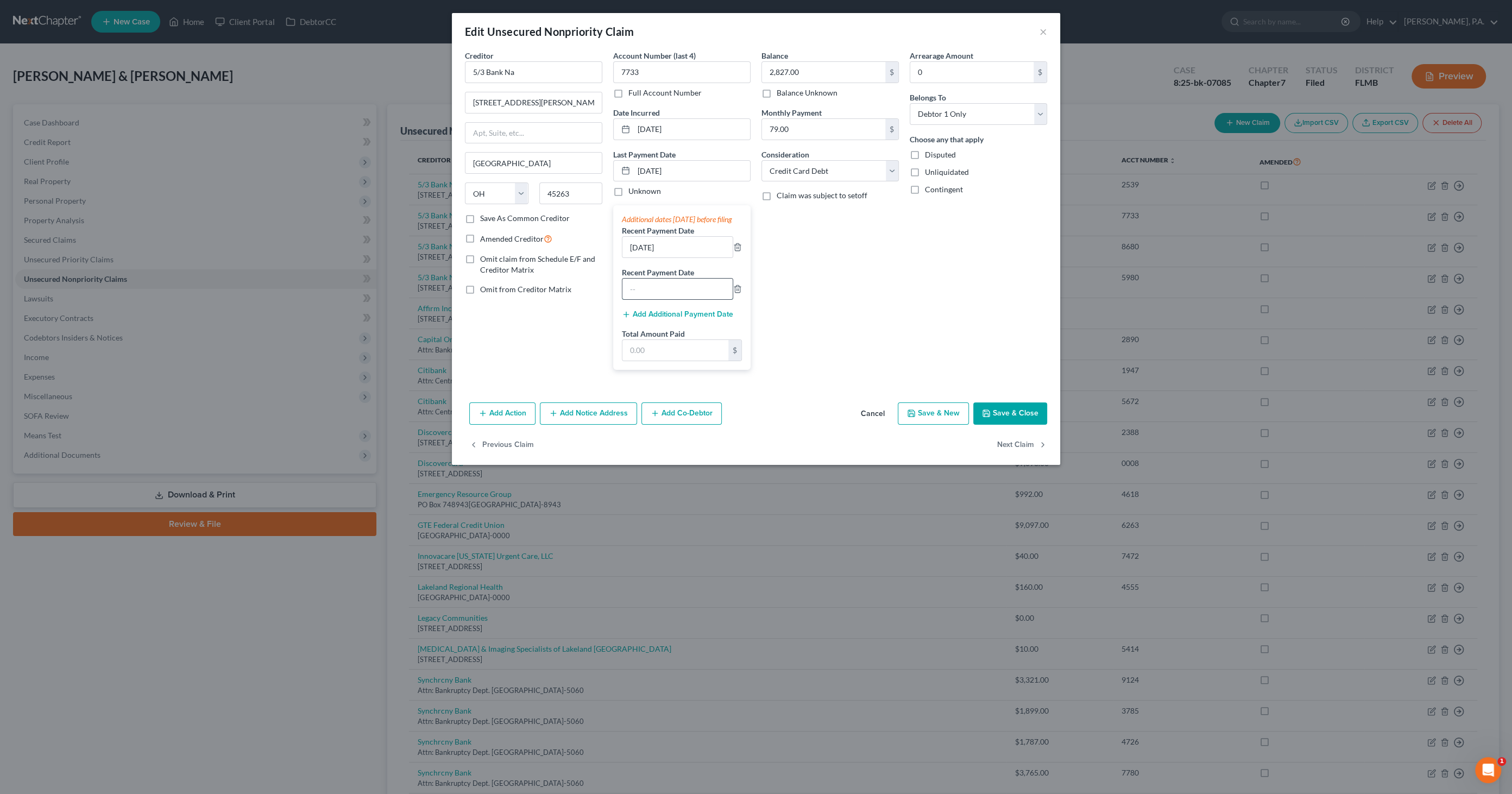
click at [656, 298] on input "text" at bounding box center [677, 289] width 110 height 21
type input "07/18/2025"
click at [654, 355] on input "text" at bounding box center [675, 350] width 106 height 21
type input "0"
click at [656, 312] on div "Additional dates within 90 days before filing Recent Payment Date 08/18/2025 Re…" at bounding box center [681, 287] width 137 height 164
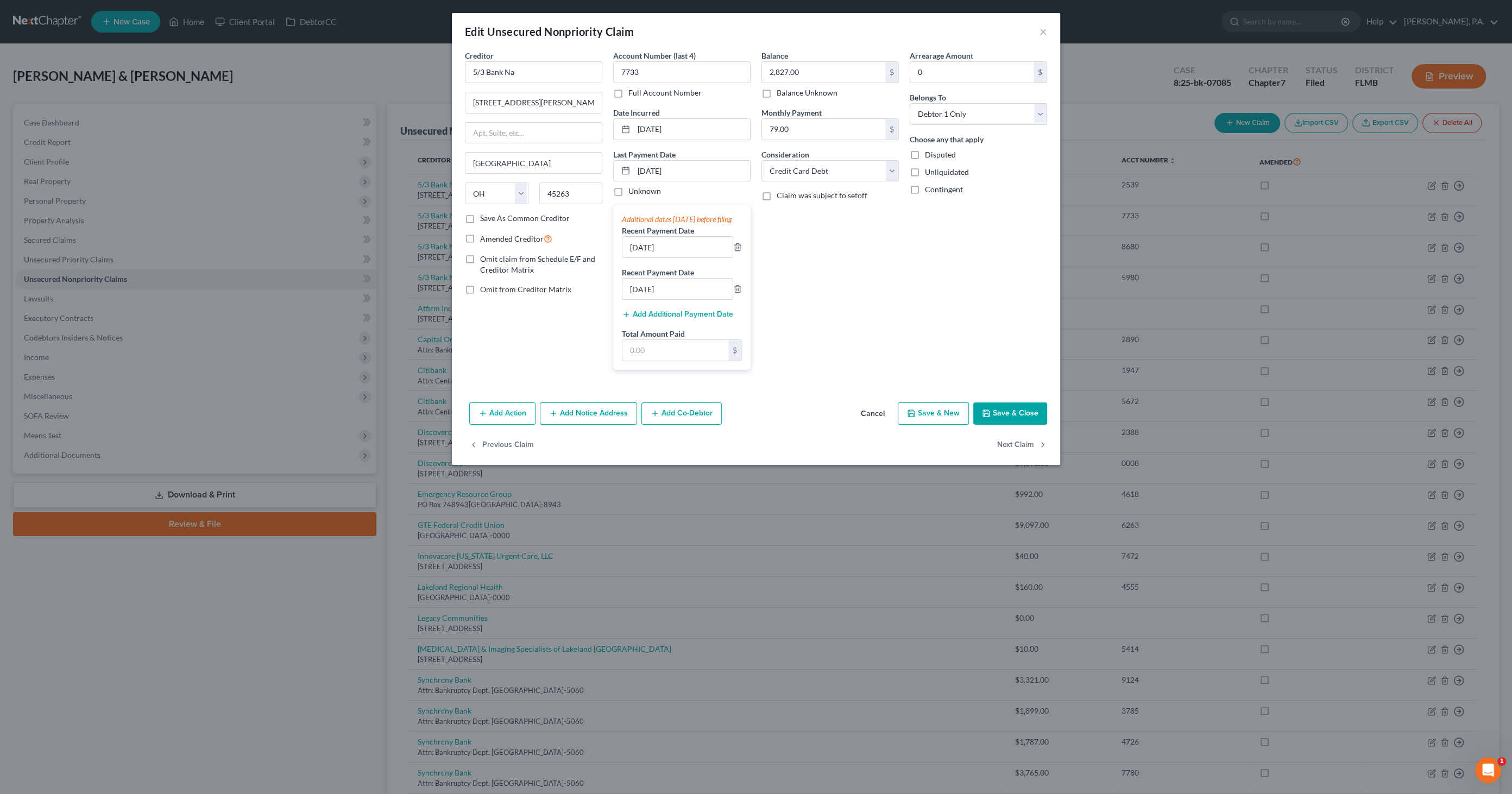
click at [650, 319] on button "Add Additional Payment Date" at bounding box center [677, 314] width 111 height 9
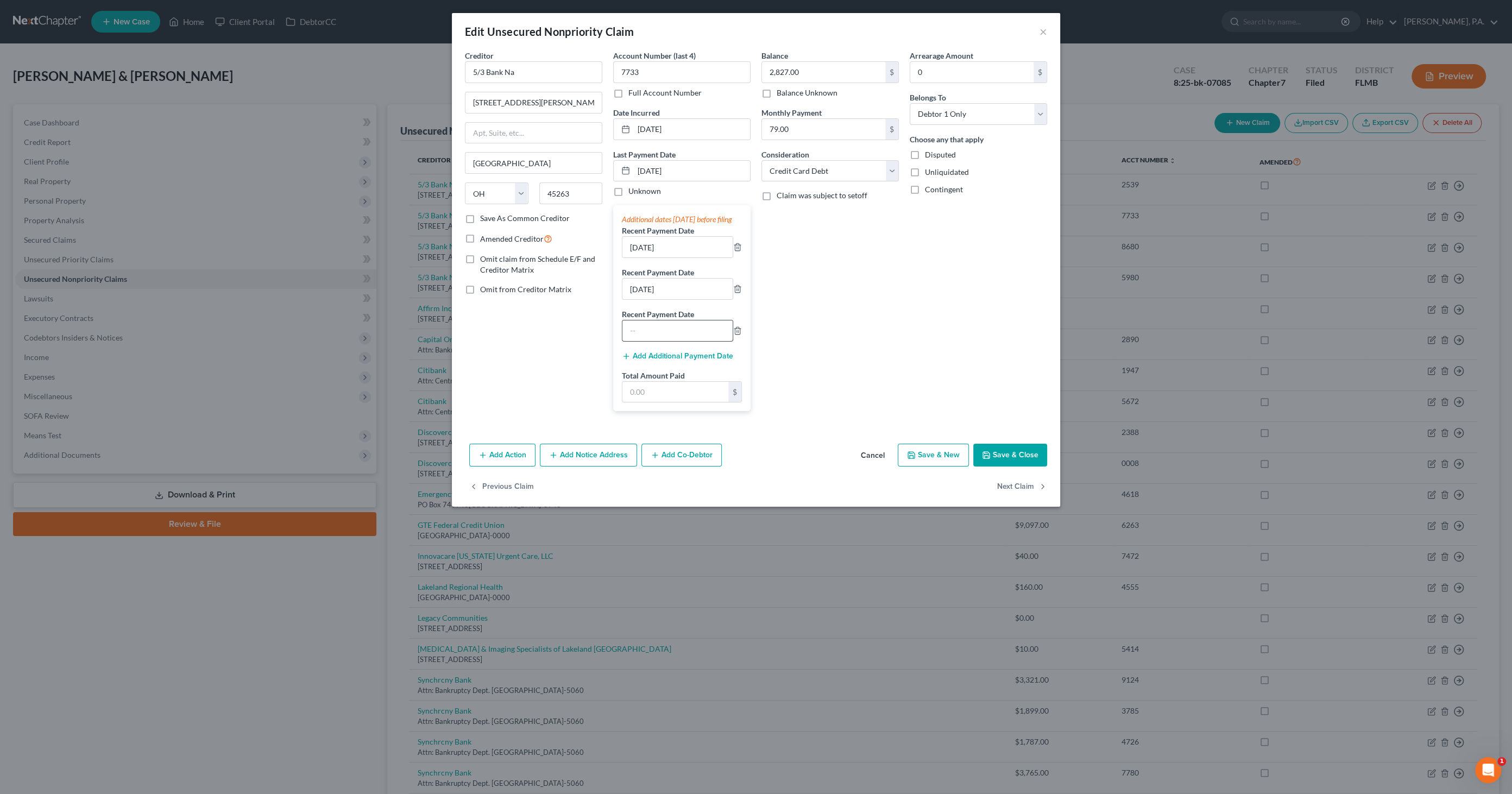
click at [655, 341] on input "text" at bounding box center [677, 330] width 110 height 21
type input "06/18/2025"
click at [652, 403] on input "text" at bounding box center [675, 392] width 106 height 21
type input "868.08"
click at [1013, 466] on button "Save & Close" at bounding box center [1010, 455] width 74 height 23
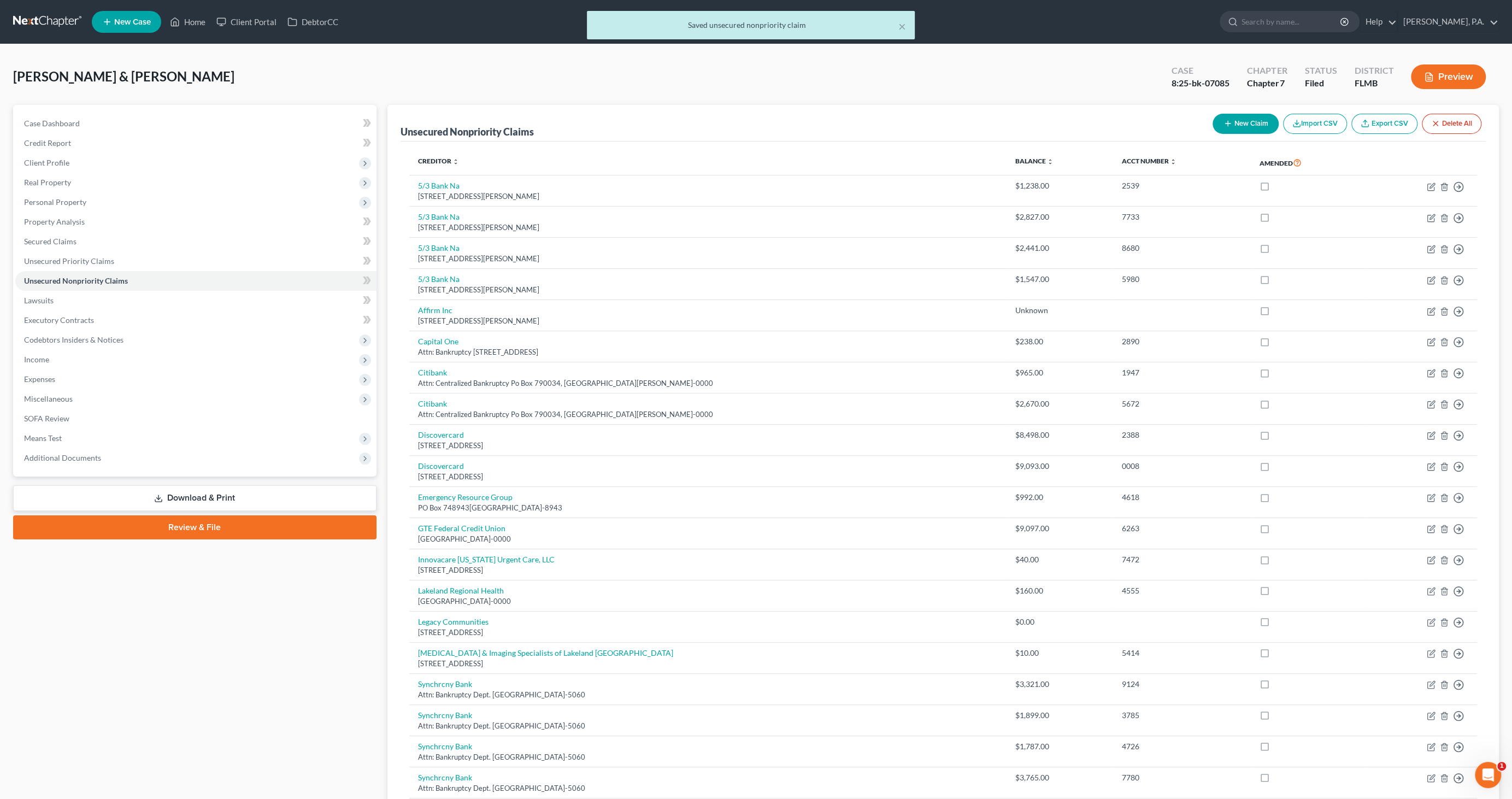
click at [196, 498] on link "Download & Print" at bounding box center [195, 498] width 363 height 25
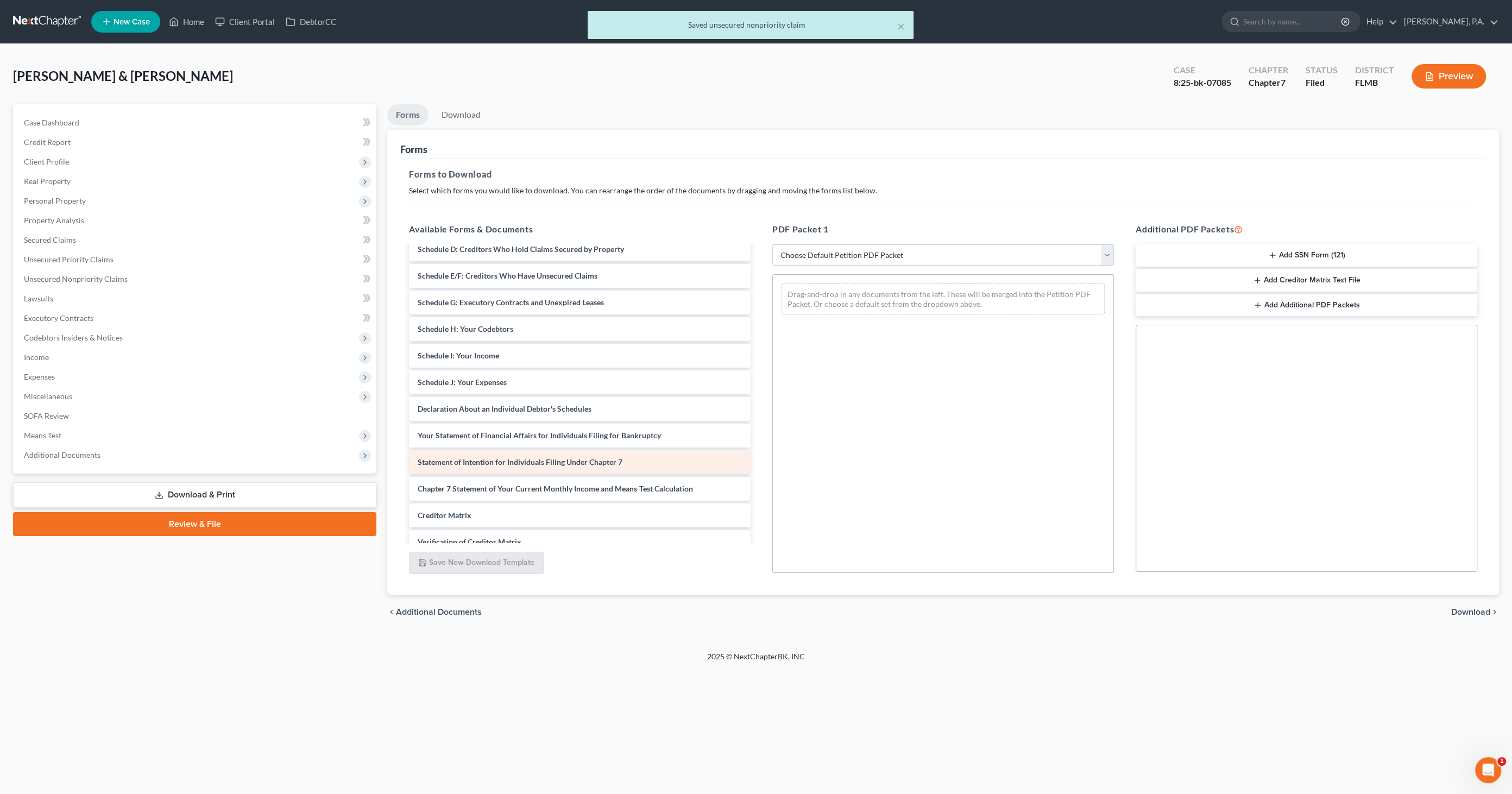
scroll to position [121, 0]
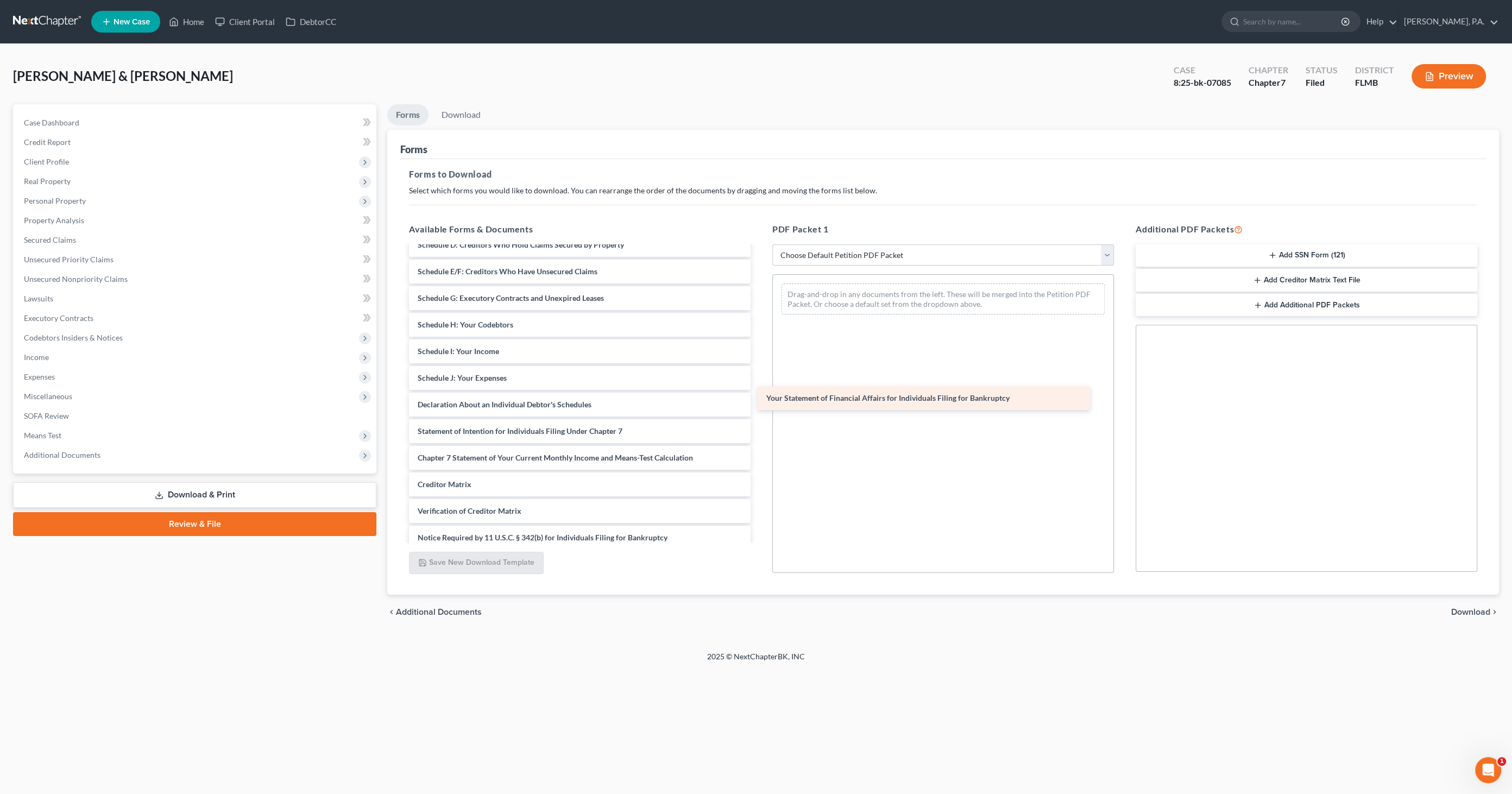
drag, startPoint x: 504, startPoint y: 433, endPoint x: 853, endPoint y: 402, distance: 350.4
click at [760, 402] on div "Your Statement of Financial Affairs for Individuals Filing for Bankruptcy Volun…" at bounding box center [579, 352] width 359 height 450
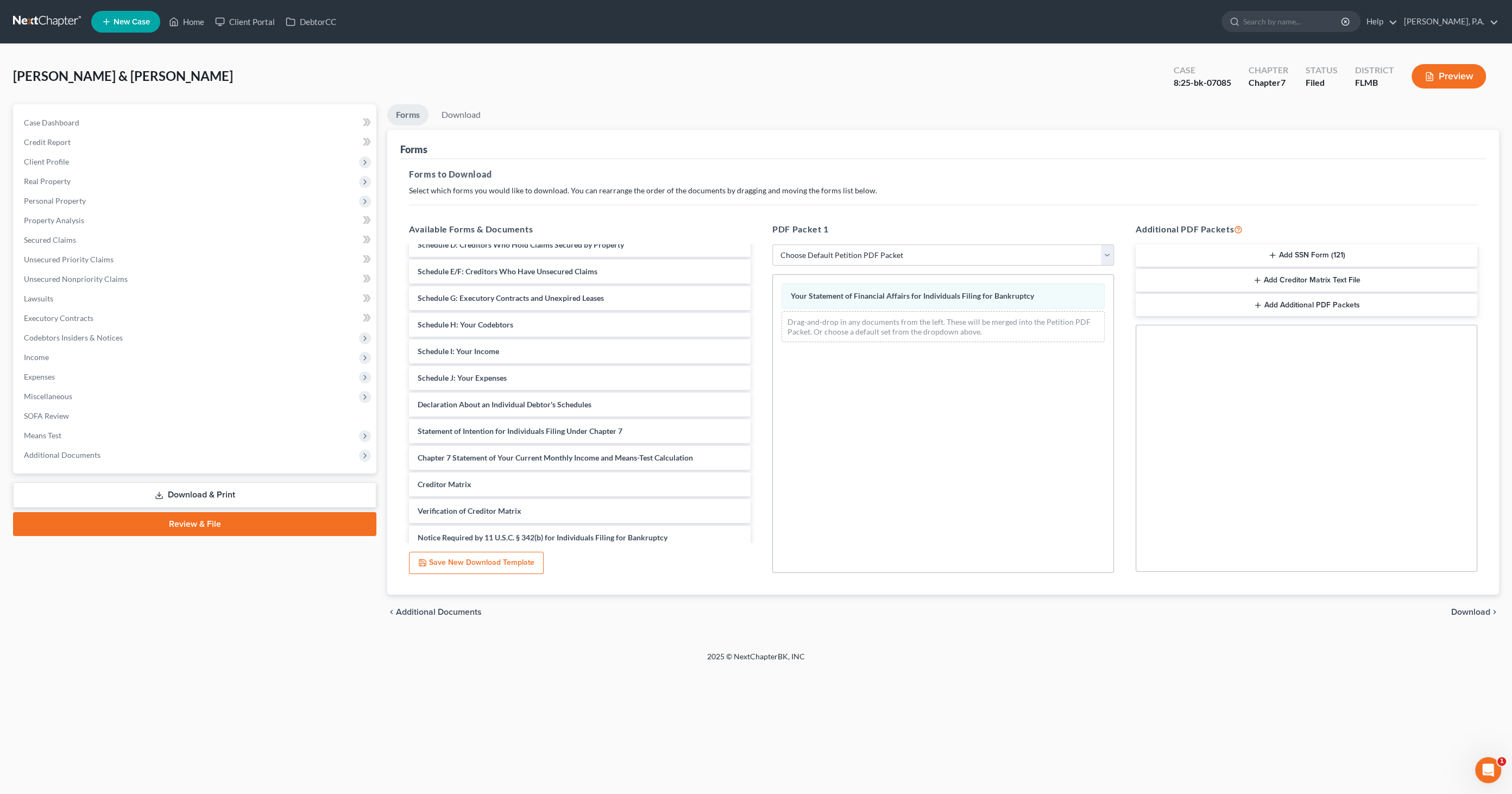
click at [1466, 611] on span "Download" at bounding box center [1471, 612] width 39 height 9
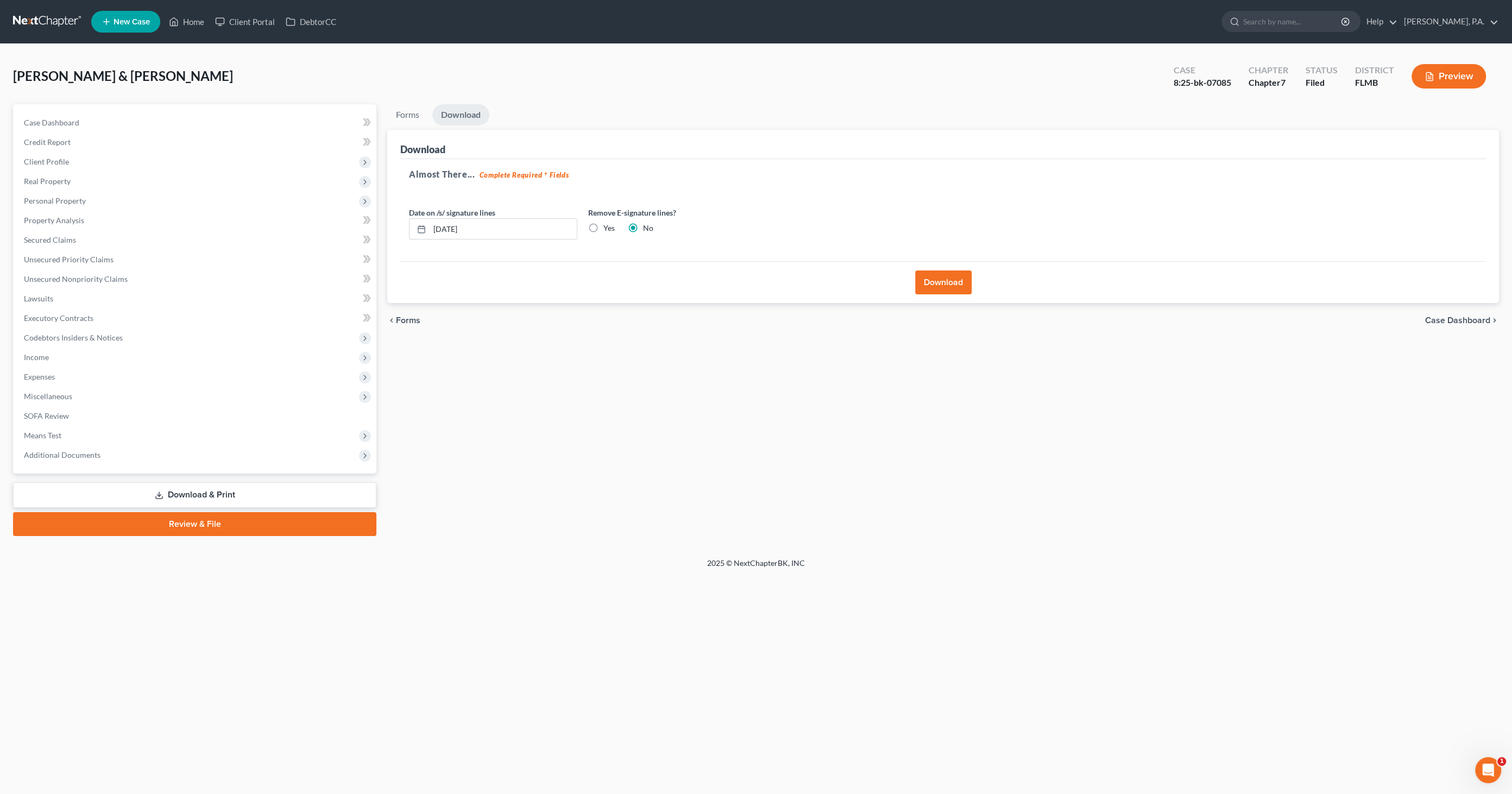
click at [604, 228] on label "Yes" at bounding box center [609, 228] width 11 height 11
click at [608, 228] on input "Yes" at bounding box center [611, 226] width 7 height 7
radio input "true"
radio input "false"
click at [954, 276] on button "Download" at bounding box center [943, 283] width 56 height 24
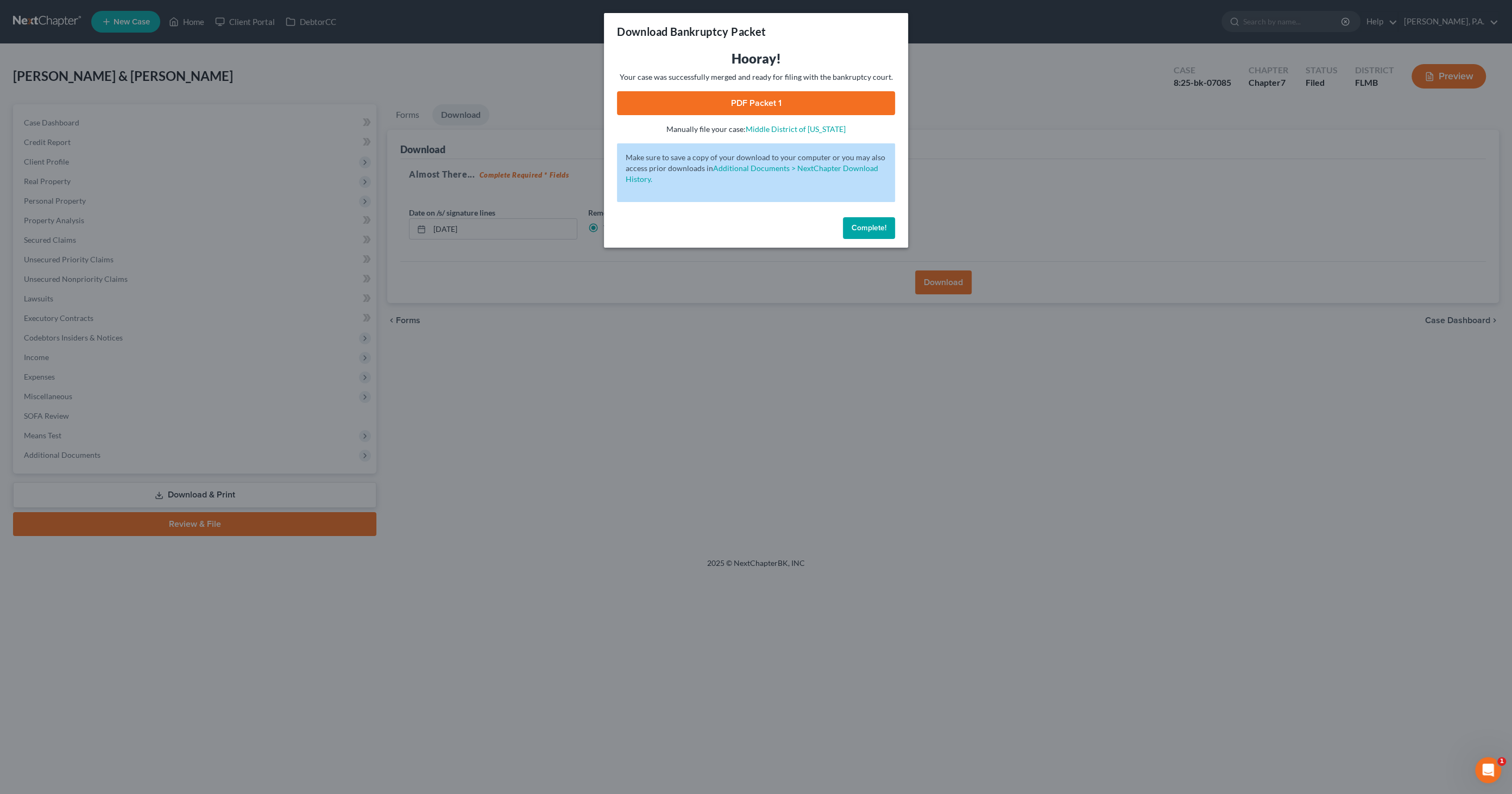
click at [754, 108] on link "PDF Packet 1" at bounding box center [756, 103] width 278 height 24
click at [871, 230] on span "Complete!" at bounding box center [869, 228] width 34 height 9
